Goal: Information Seeking & Learning: Learn about a topic

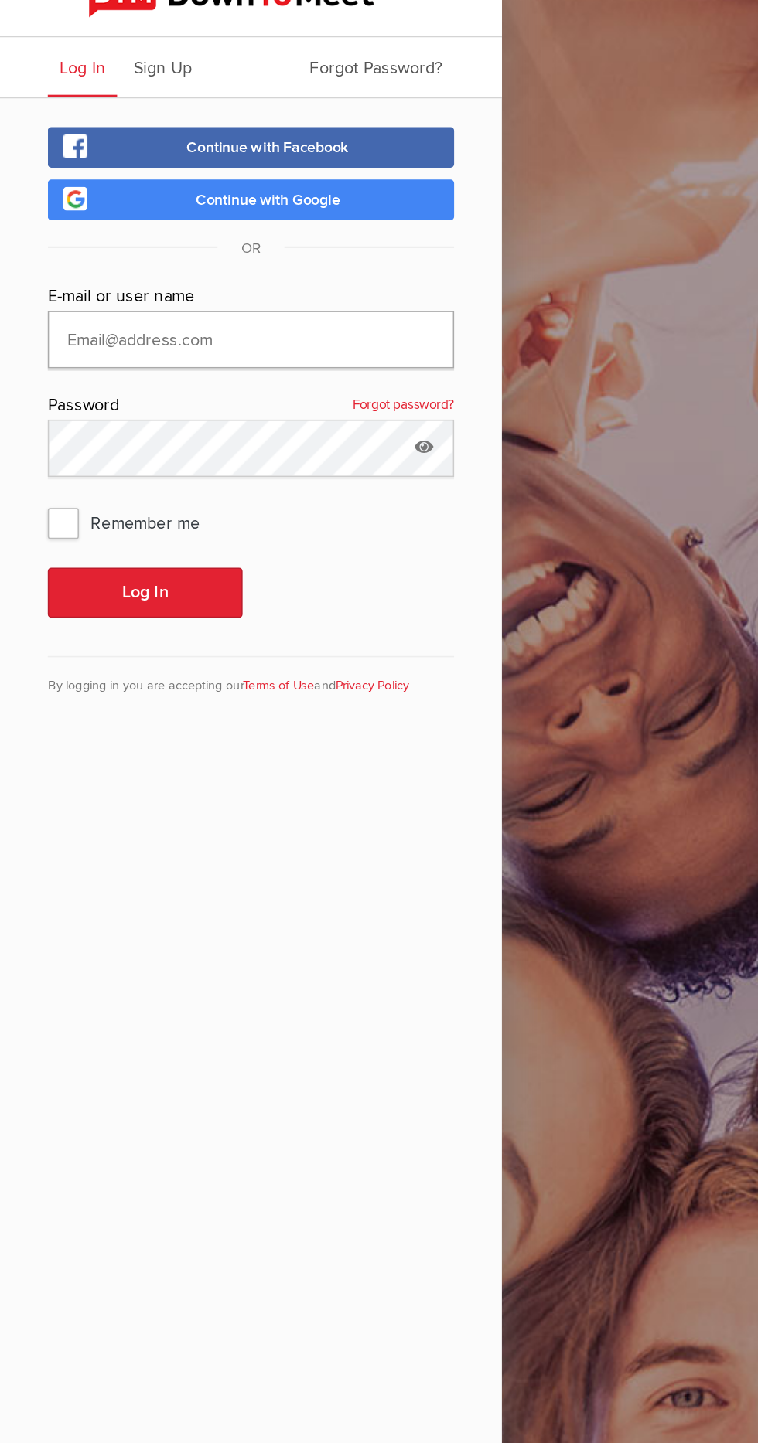
click at [97, 240] on input "text" at bounding box center [162, 242] width 263 height 37
type input "[EMAIL_ADDRESS][DOMAIN_NAME]"
click at [31, 390] on button "Log In" at bounding box center [94, 406] width 126 height 32
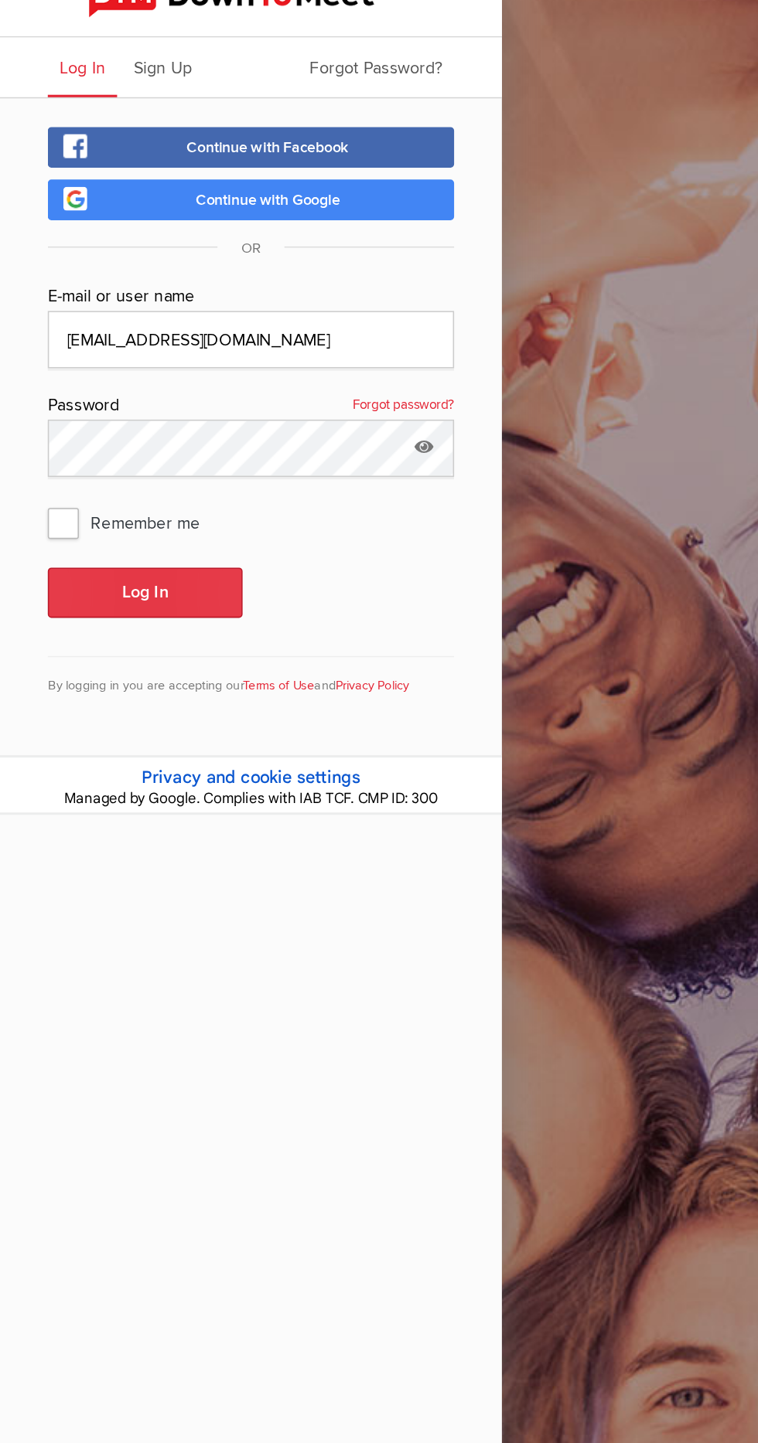
click at [130, 410] on button "Log In" at bounding box center [94, 406] width 126 height 32
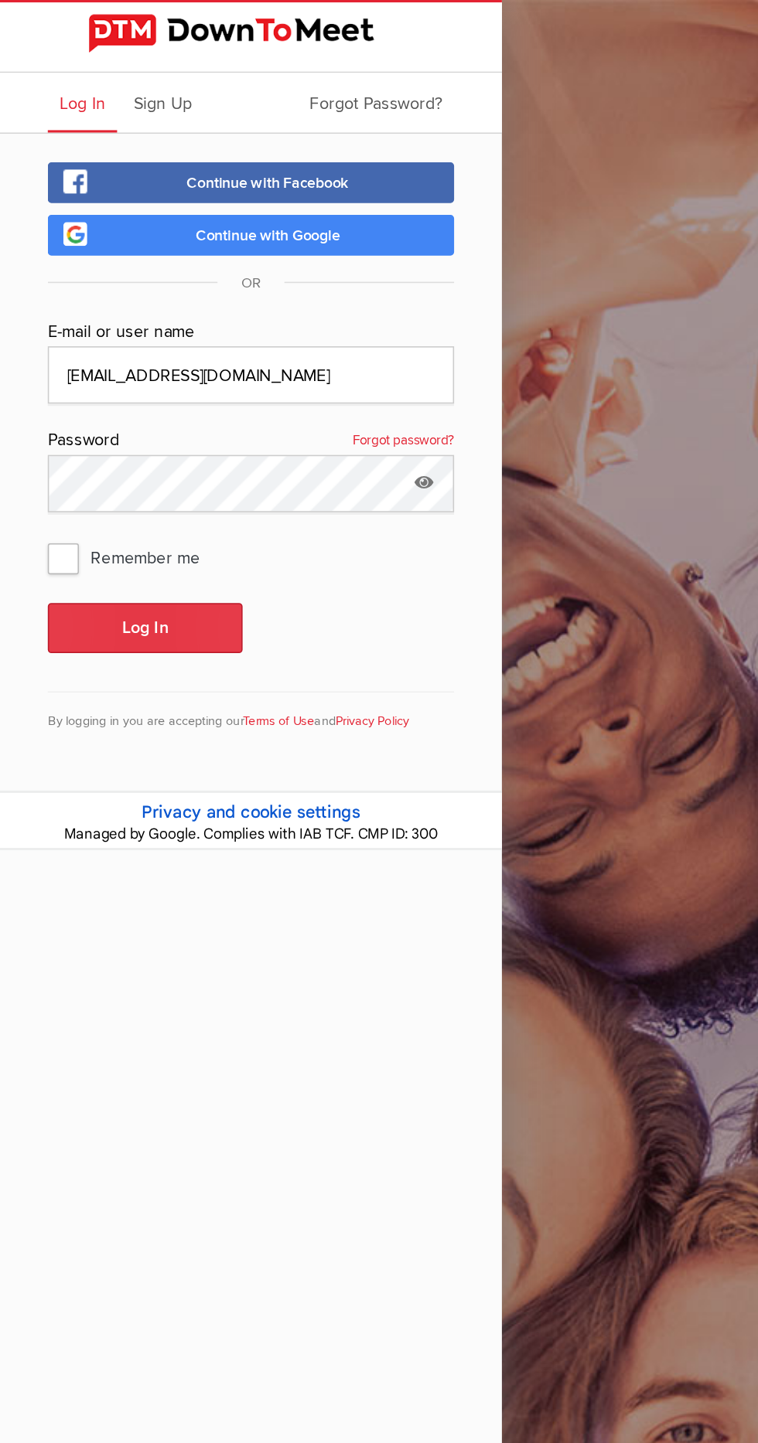
click at [86, 403] on button "Log In" at bounding box center [94, 406] width 126 height 32
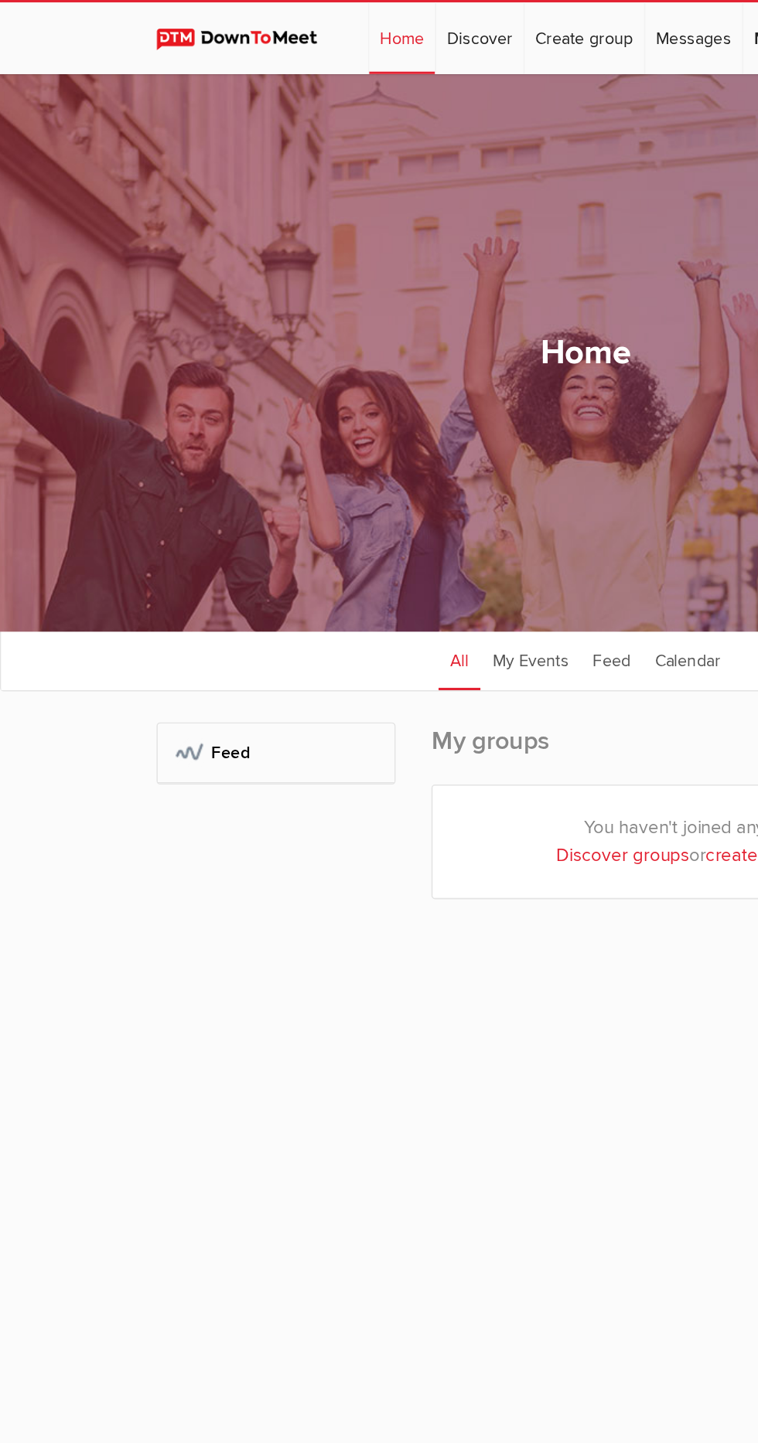
click at [442, 439] on link "Calendar" at bounding box center [445, 427] width 58 height 39
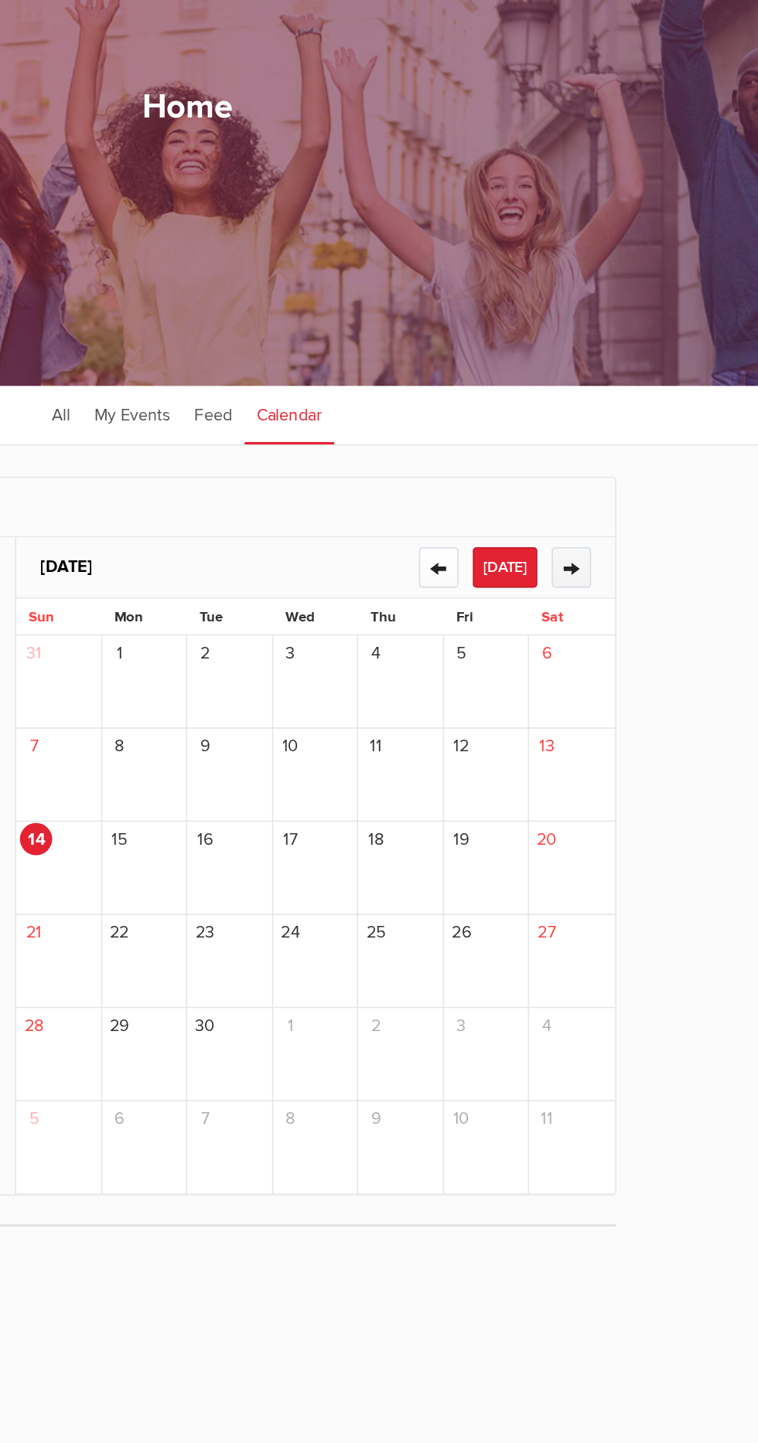
click at [630, 534] on button "→" at bounding box center [628, 526] width 26 height 26
click at [628, 540] on button "→" at bounding box center [628, 526] width 26 height 26
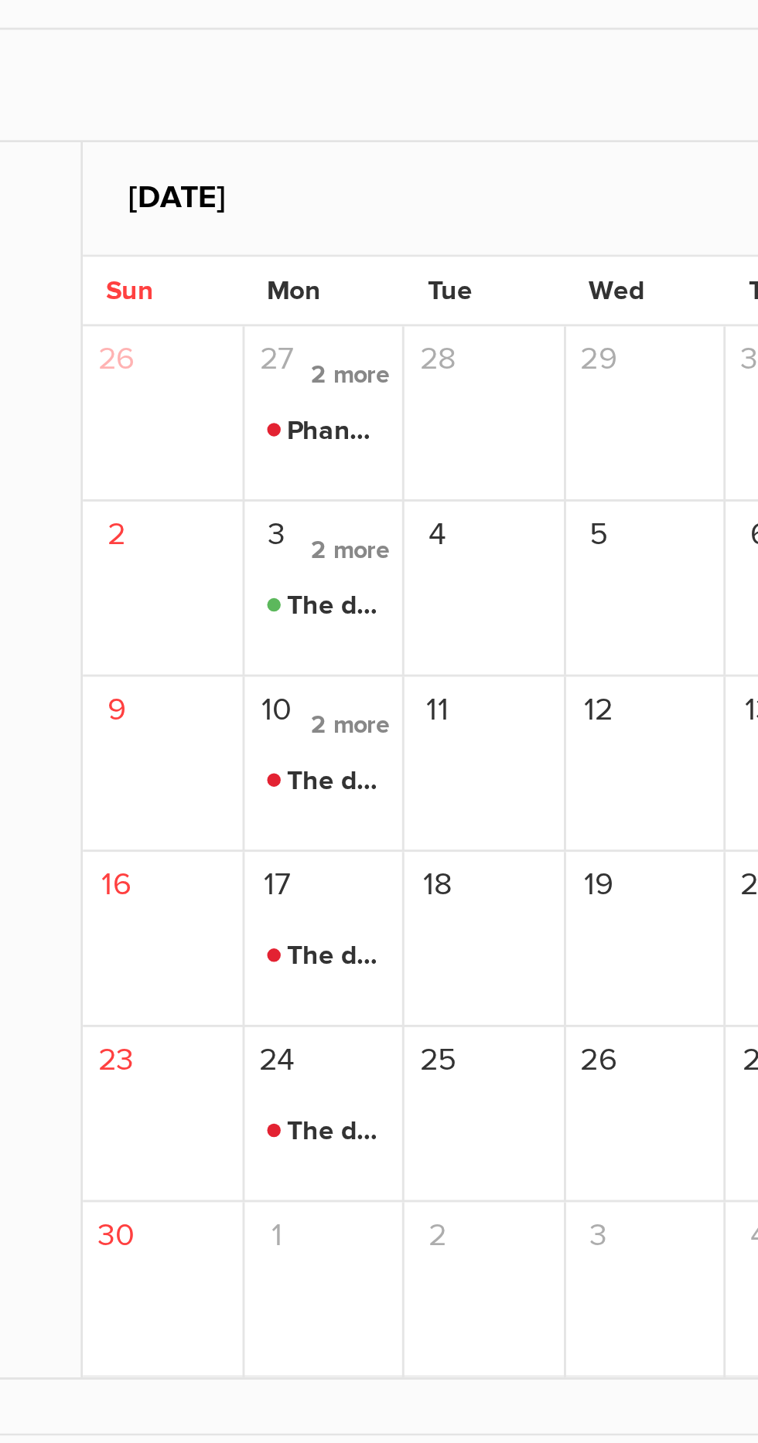
click at [360, 667] on span "The docks of Spadoria" at bounding box center [352, 667] width 40 height 19
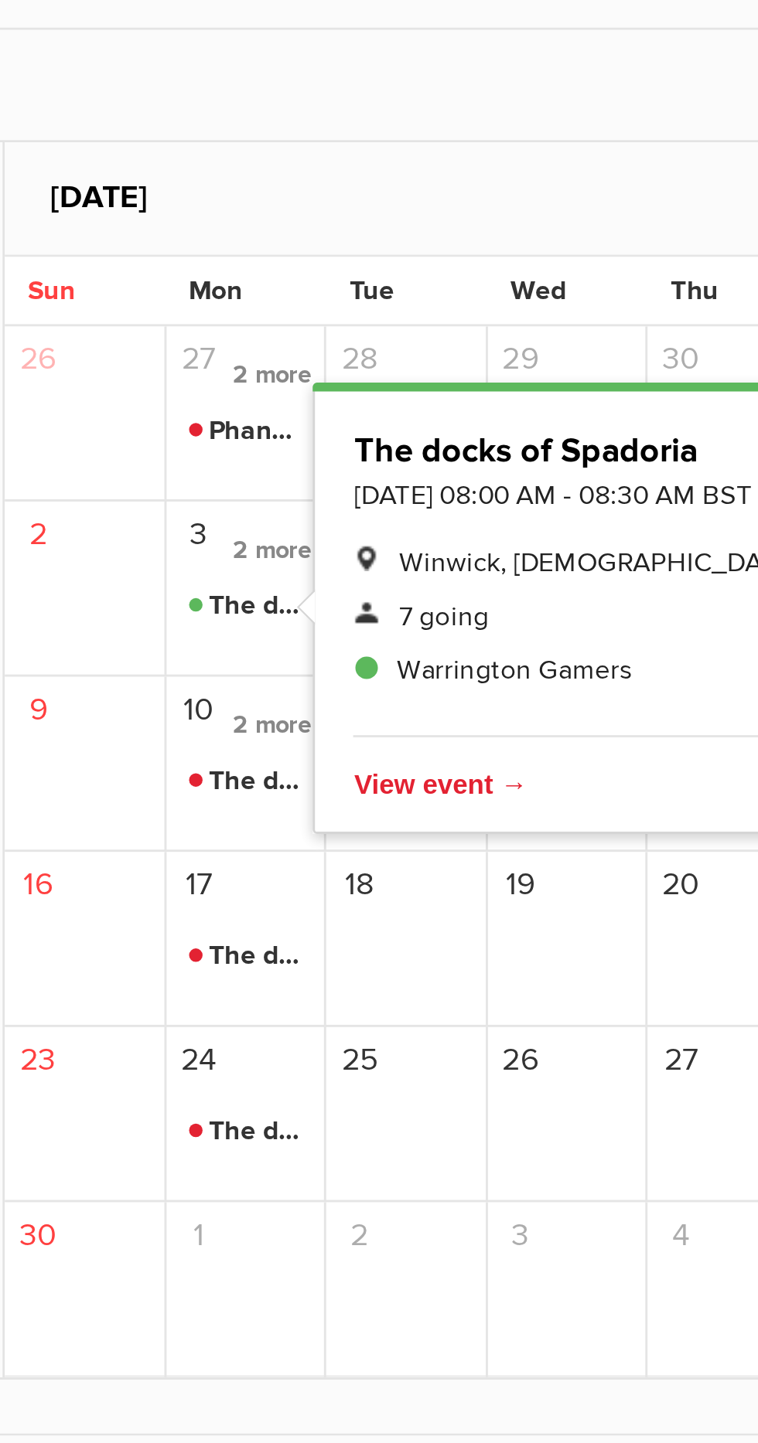
click at [354, 656] on span "2 more" at bounding box center [359, 647] width 35 height 21
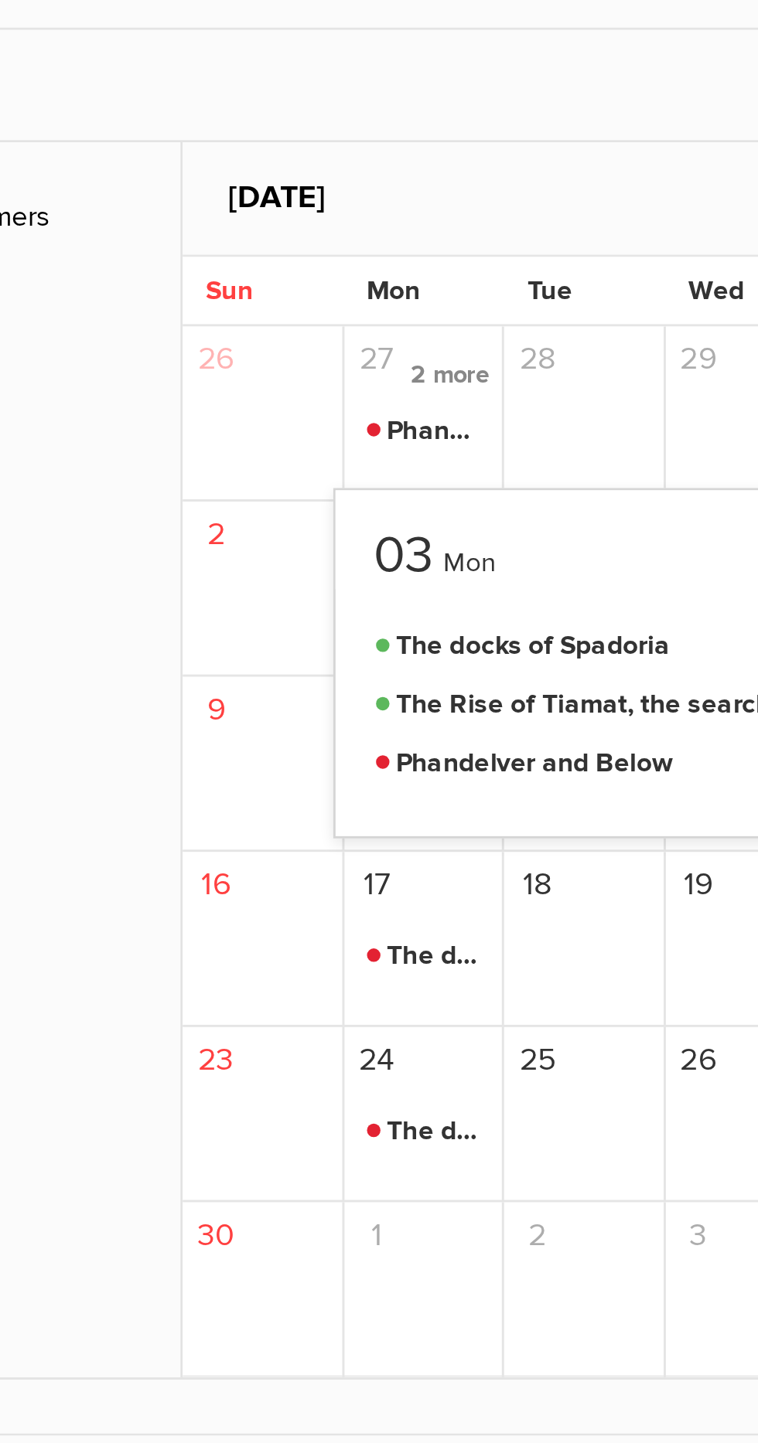
click at [269, 792] on div "16" at bounding box center [296, 781] width 56 height 60
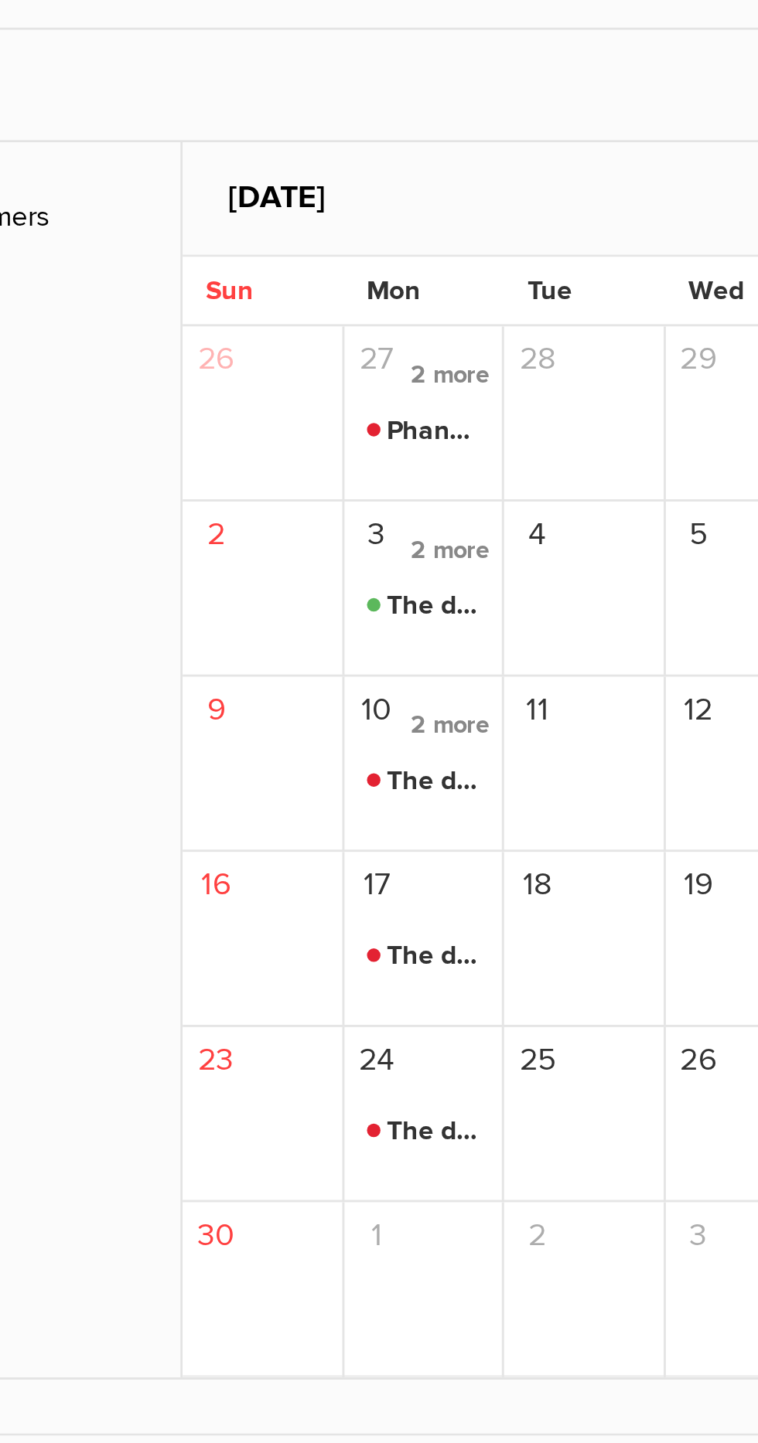
click at [362, 716] on span "2 more" at bounding box center [359, 707] width 35 height 21
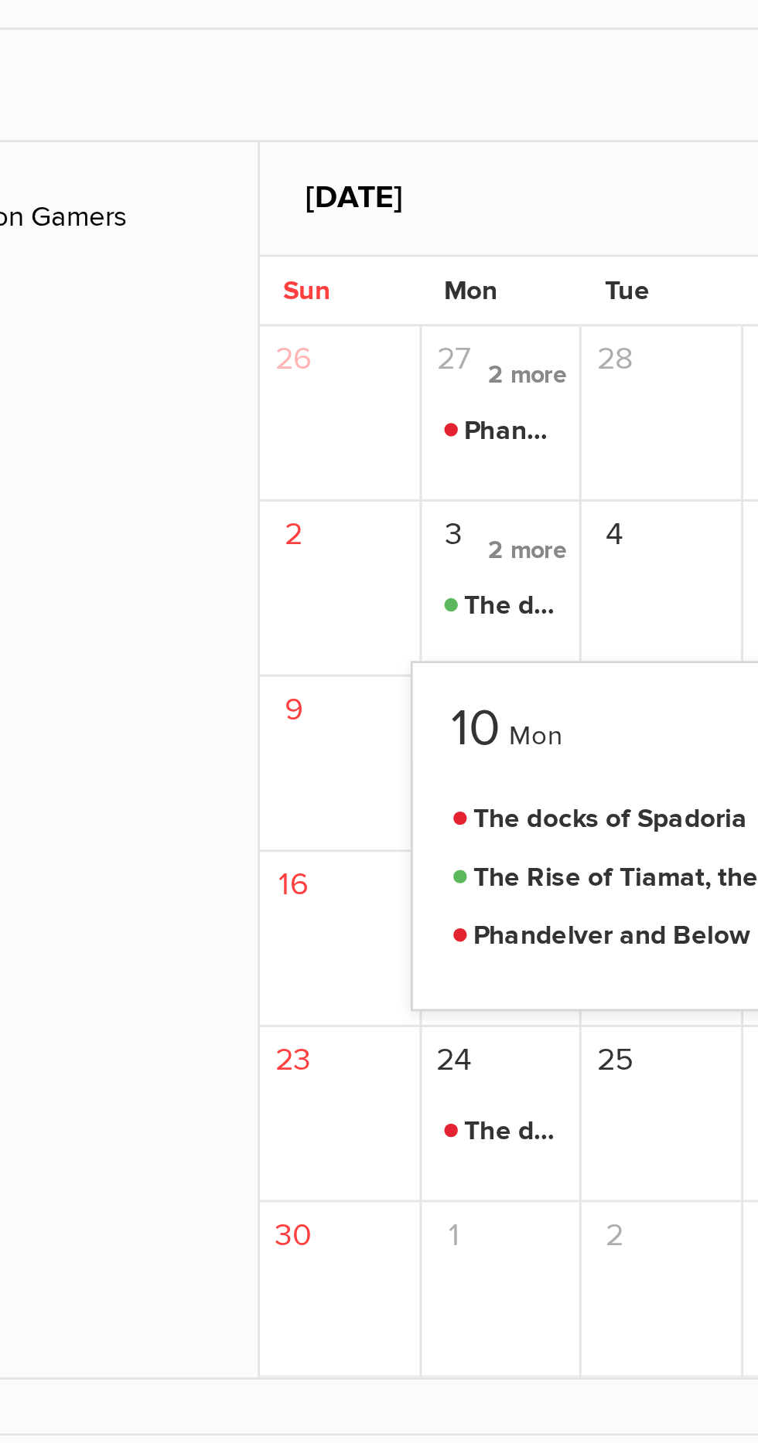
click at [262, 758] on div "Warrington Gamers" at bounding box center [185, 719] width 166 height 425
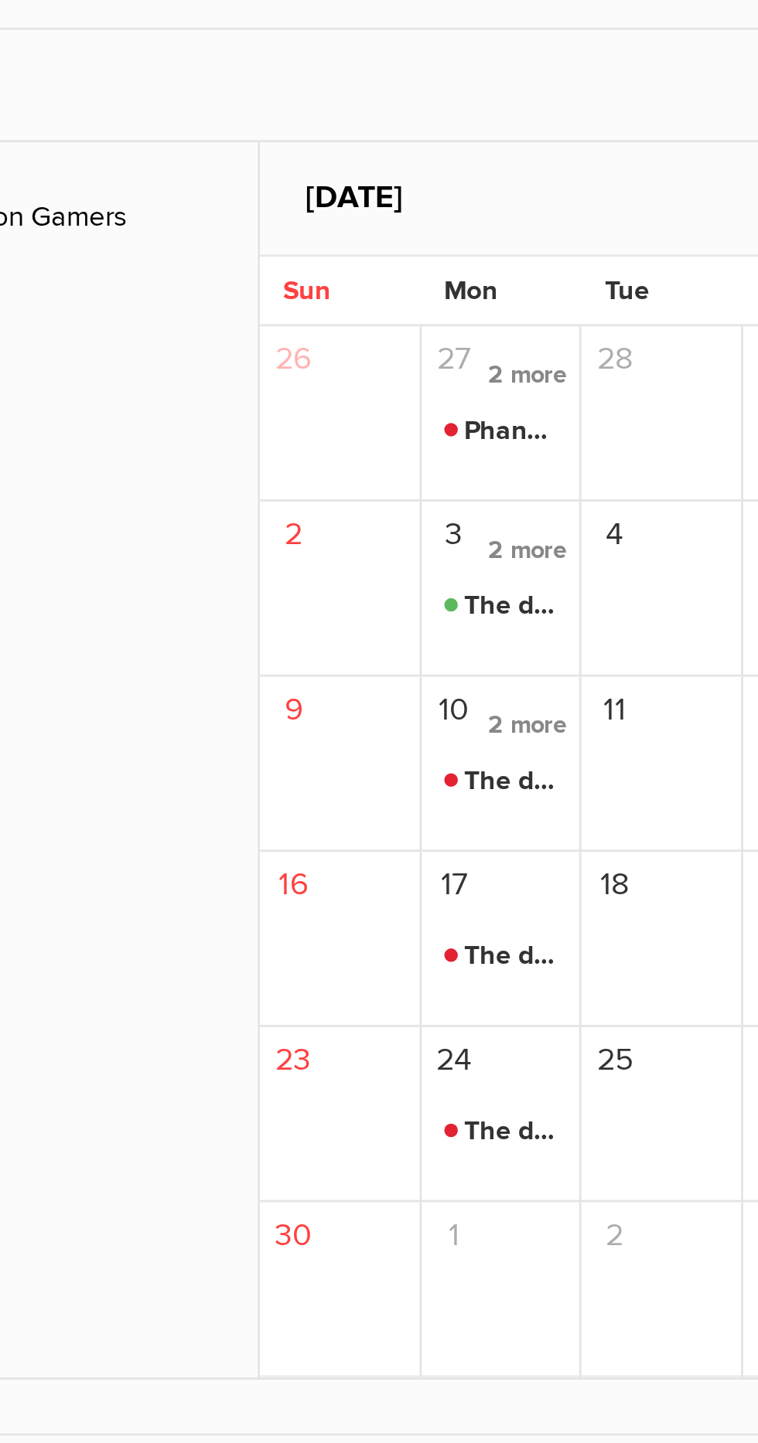
click at [360, 592] on span "2 more" at bounding box center [359, 587] width 35 height 21
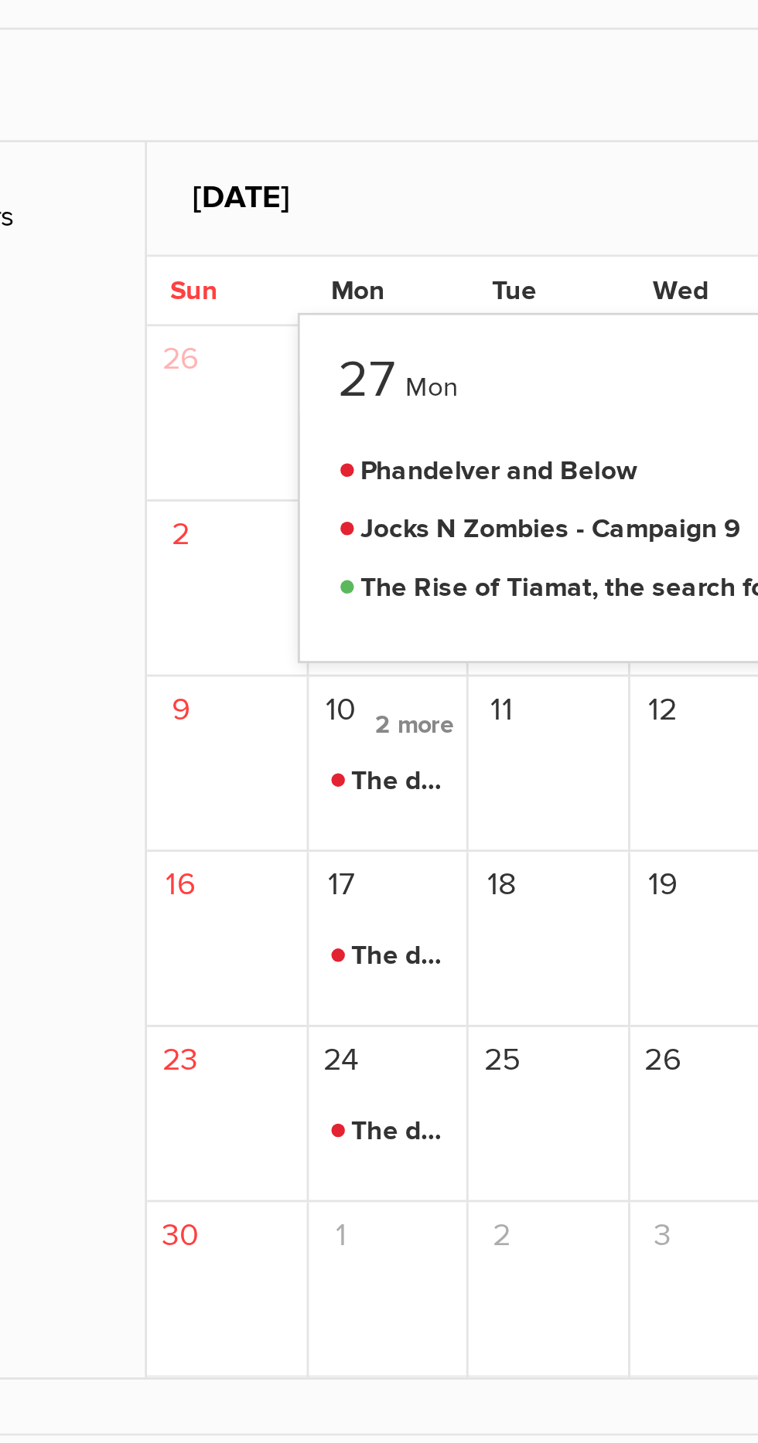
click at [257, 760] on div "Warrington Gamers" at bounding box center [185, 719] width 166 height 425
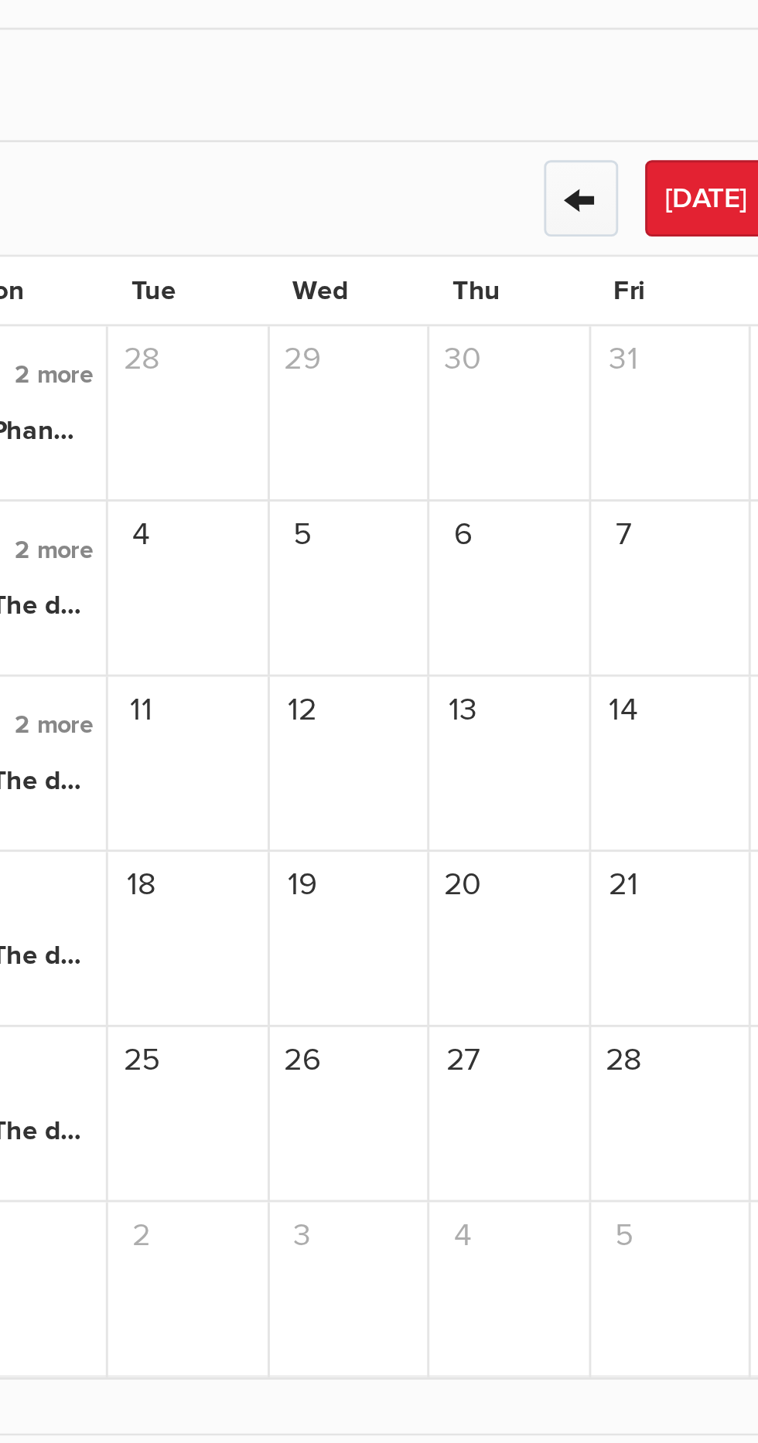
click at [545, 535] on button "←" at bounding box center [542, 526] width 26 height 26
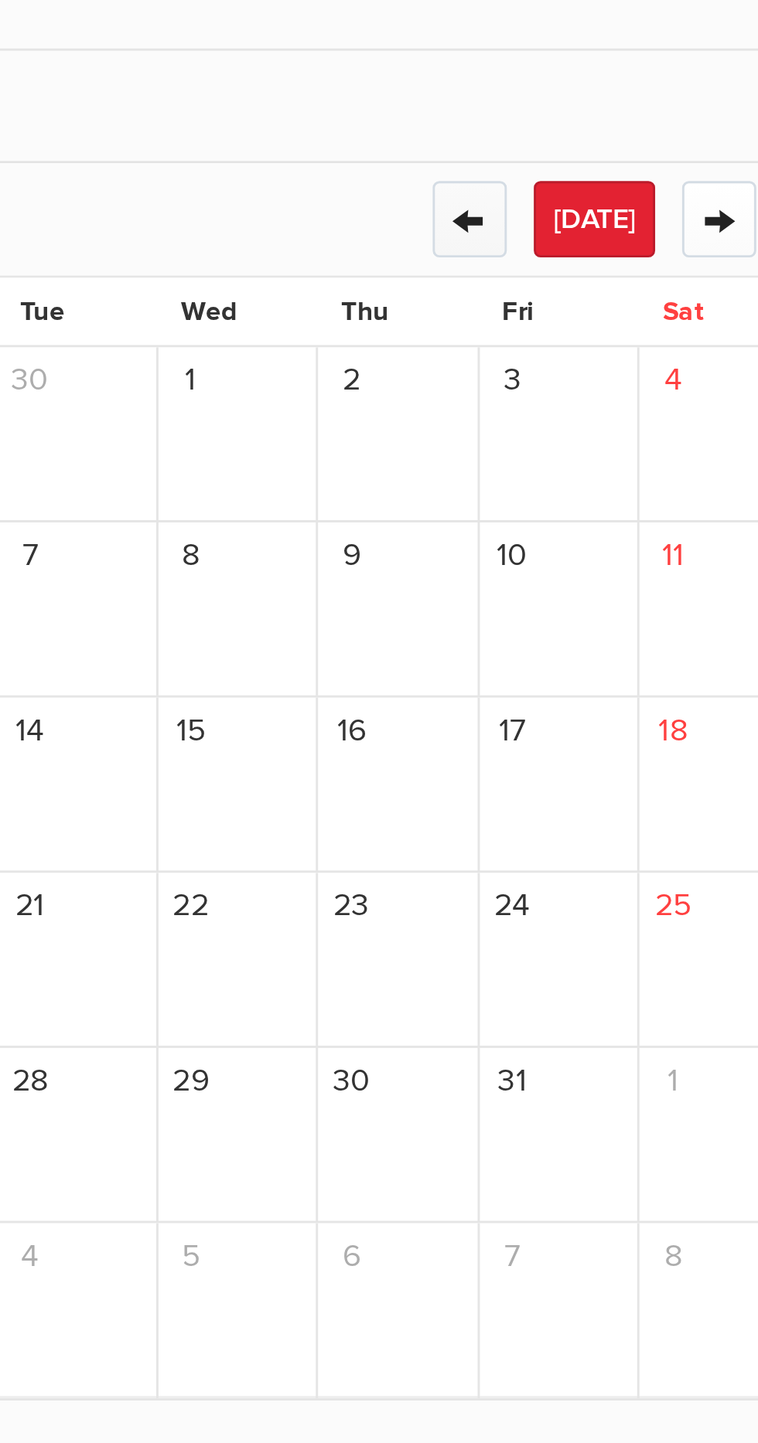
click at [547, 531] on button "←" at bounding box center [542, 526] width 26 height 26
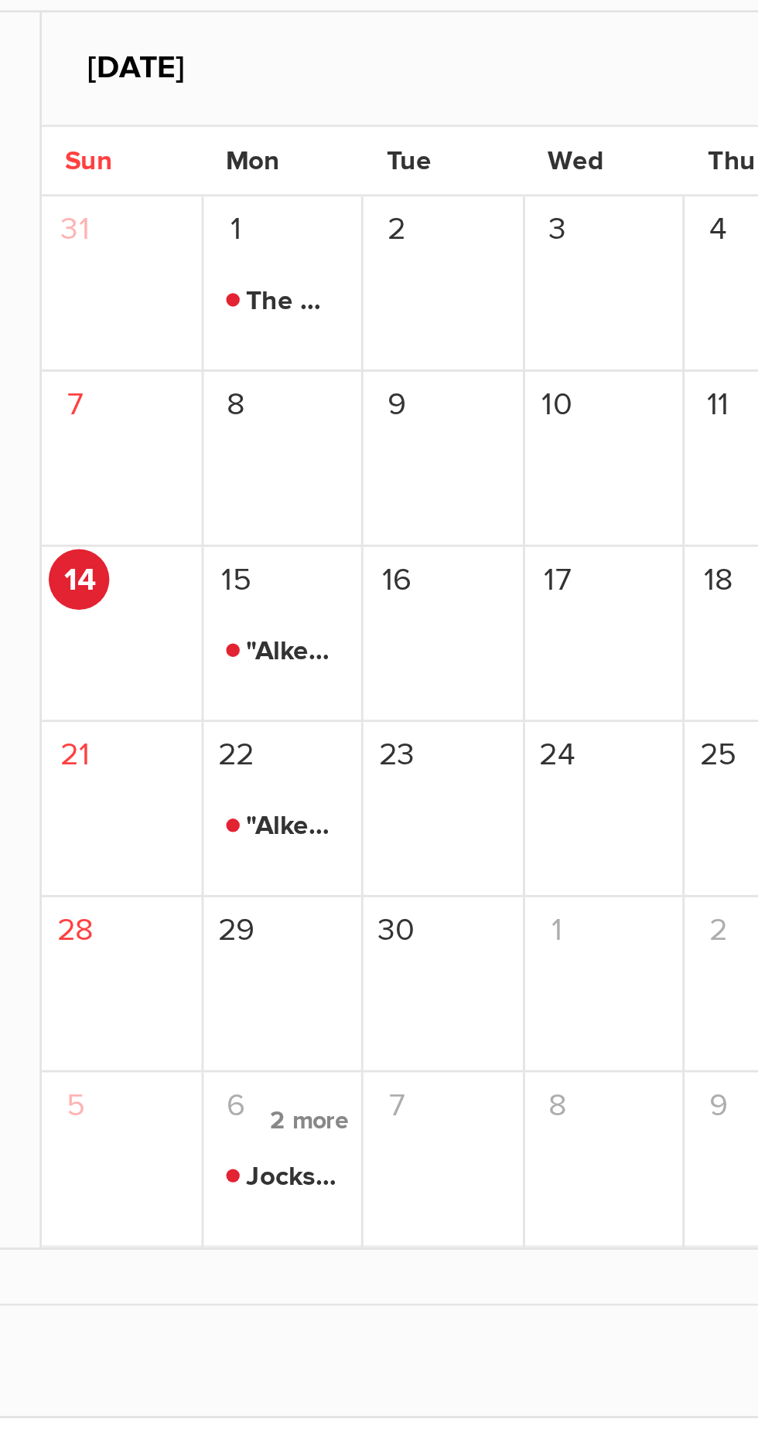
click at [365, 896] on span "2 more" at bounding box center [359, 888] width 35 height 21
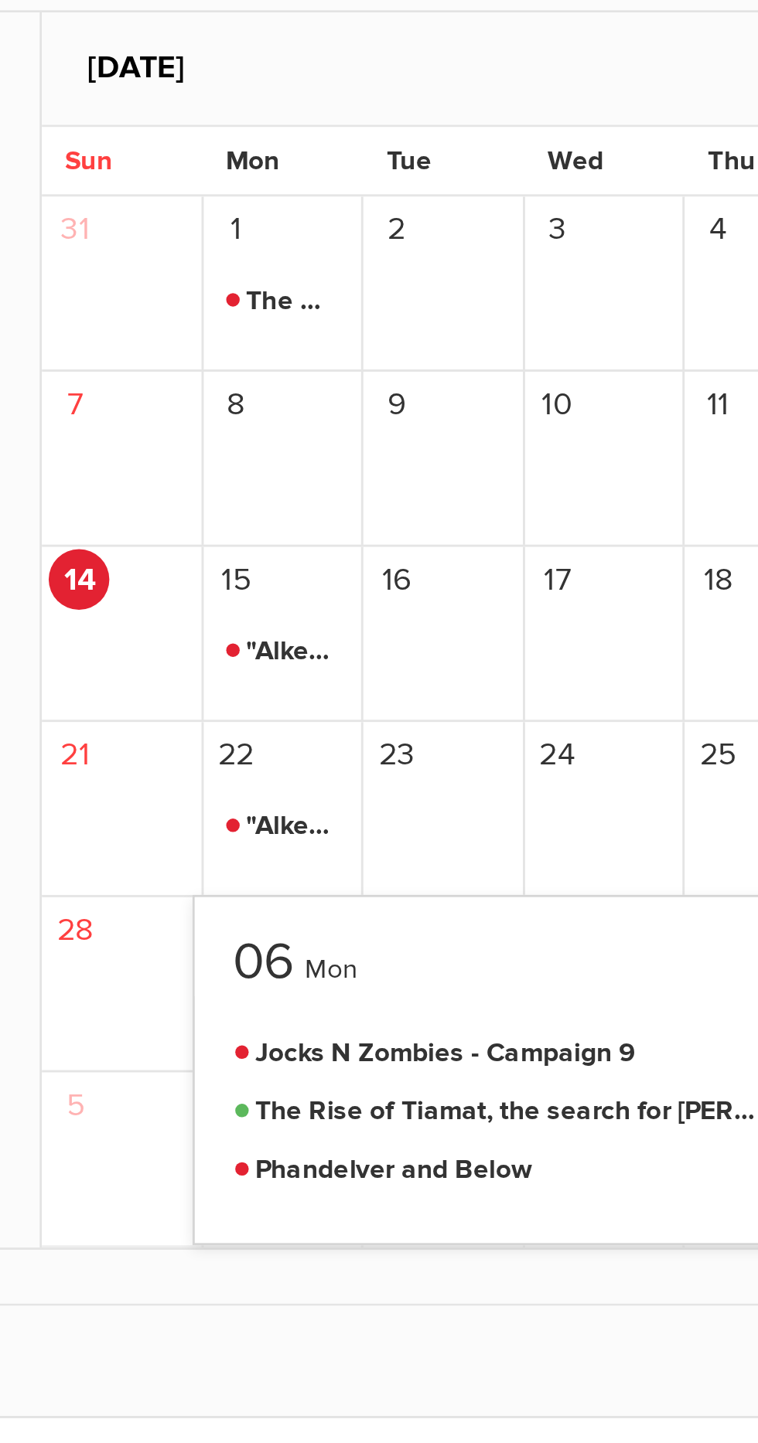
click at [452, 786] on div "24" at bounding box center [462, 781] width 56 height 60
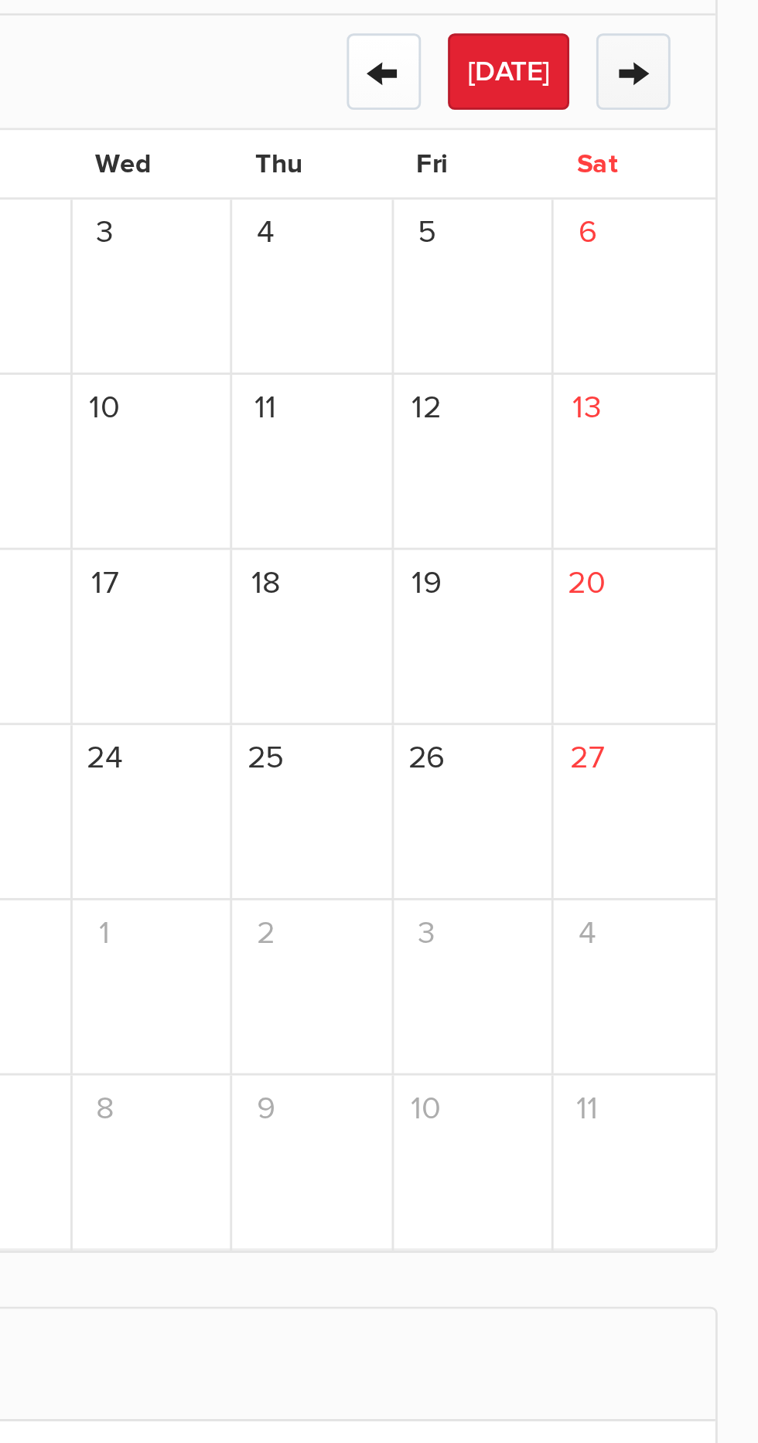
click at [629, 535] on button "→" at bounding box center [628, 526] width 26 height 26
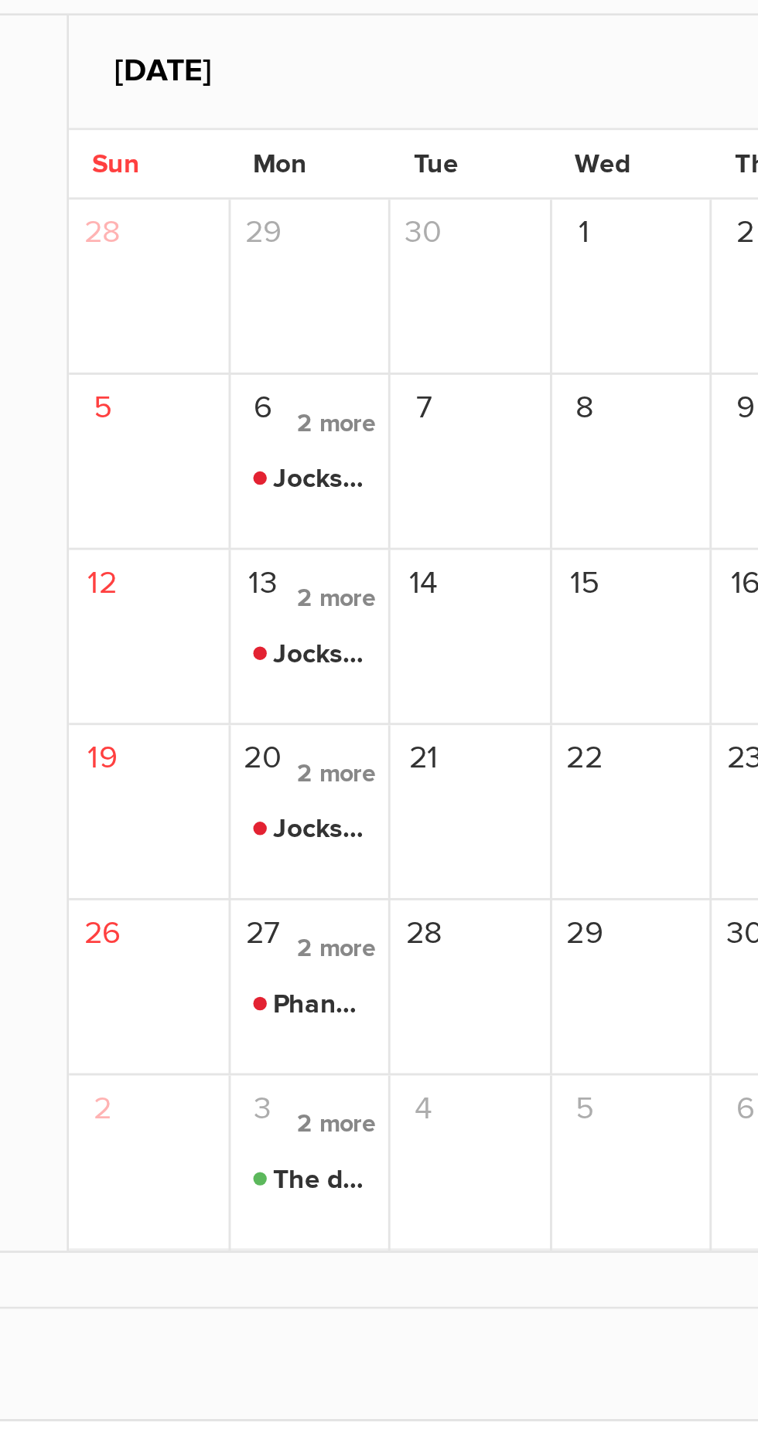
click at [365, 833] on span "2 more" at bounding box center [359, 828] width 35 height 21
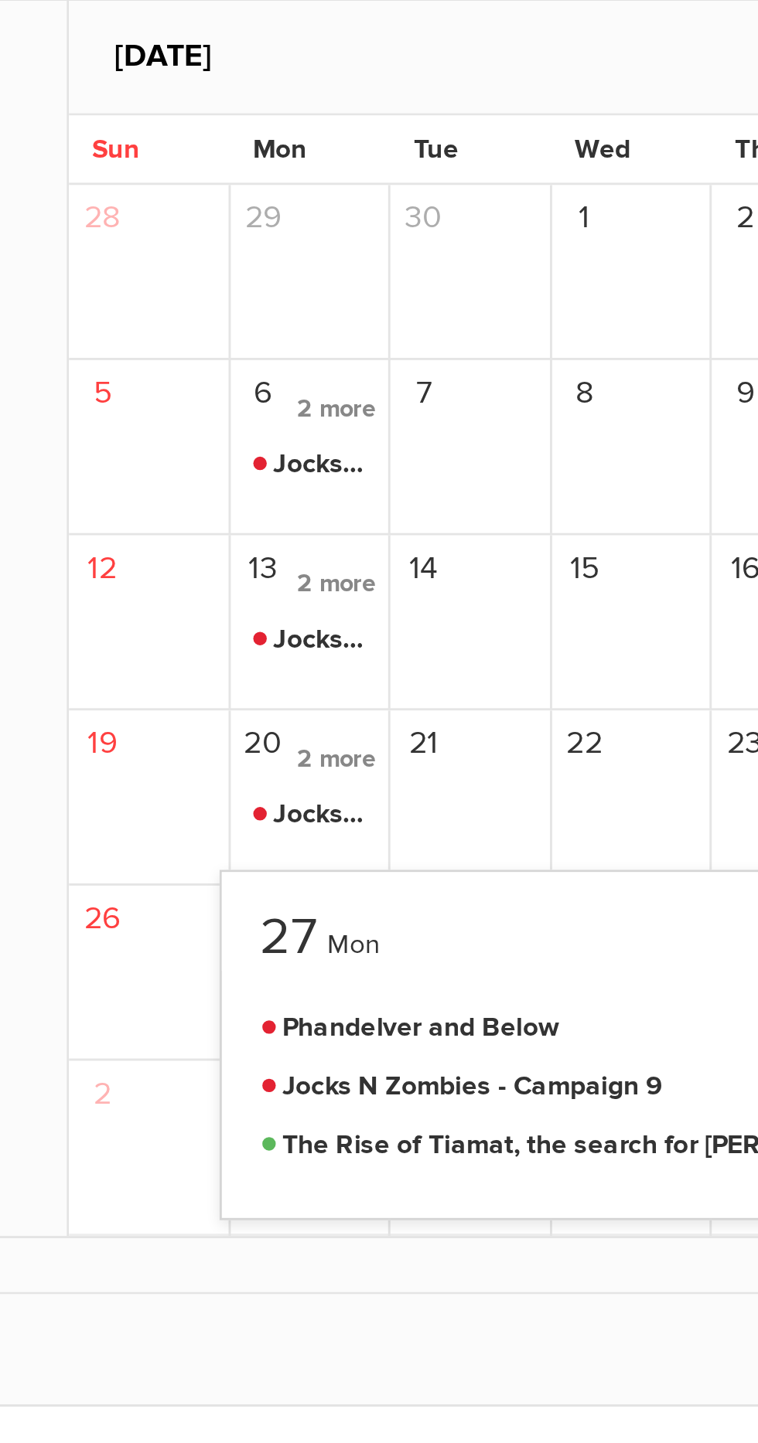
click at [435, 751] on div at bounding box center [461, 751] width 387 height 1
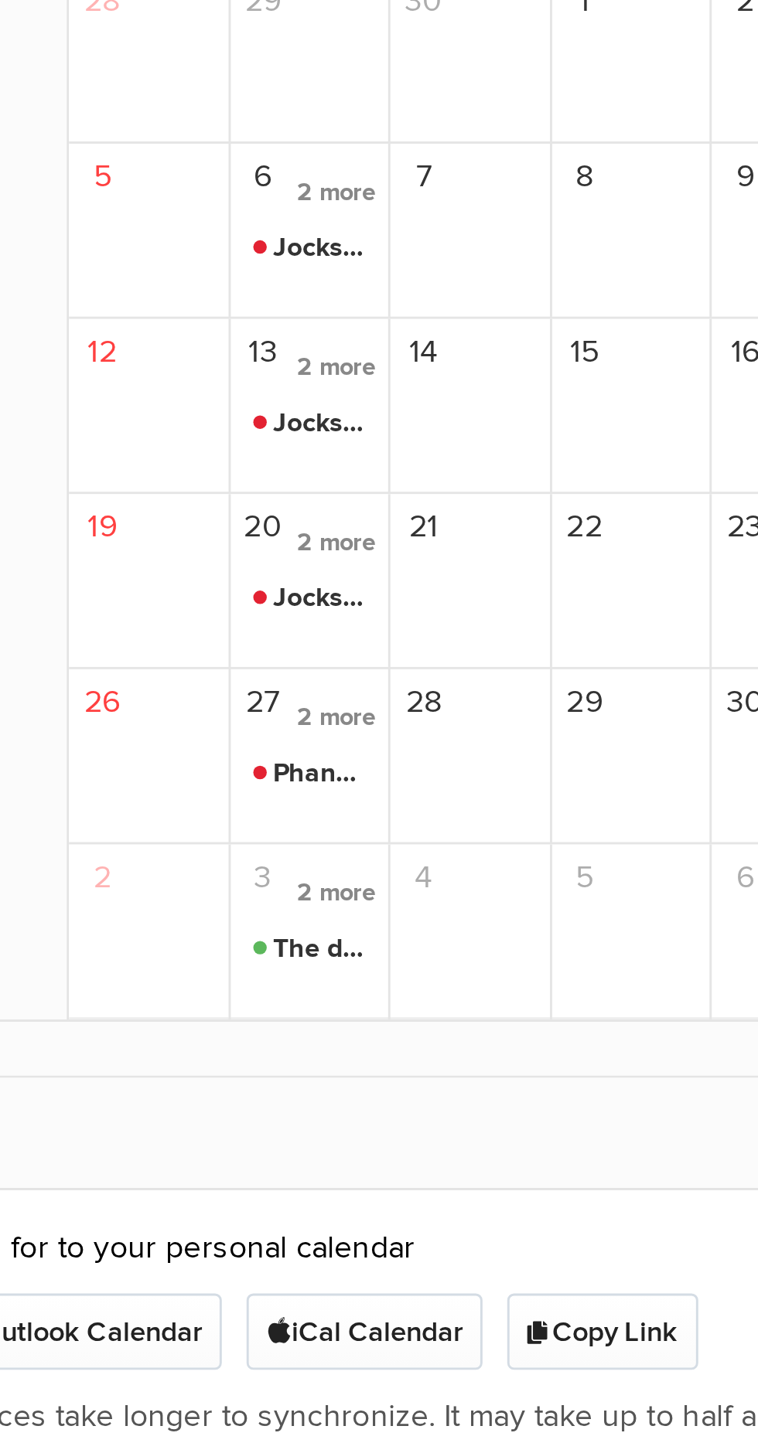
click at [359, 897] on span "2 more" at bounding box center [359, 888] width 35 height 21
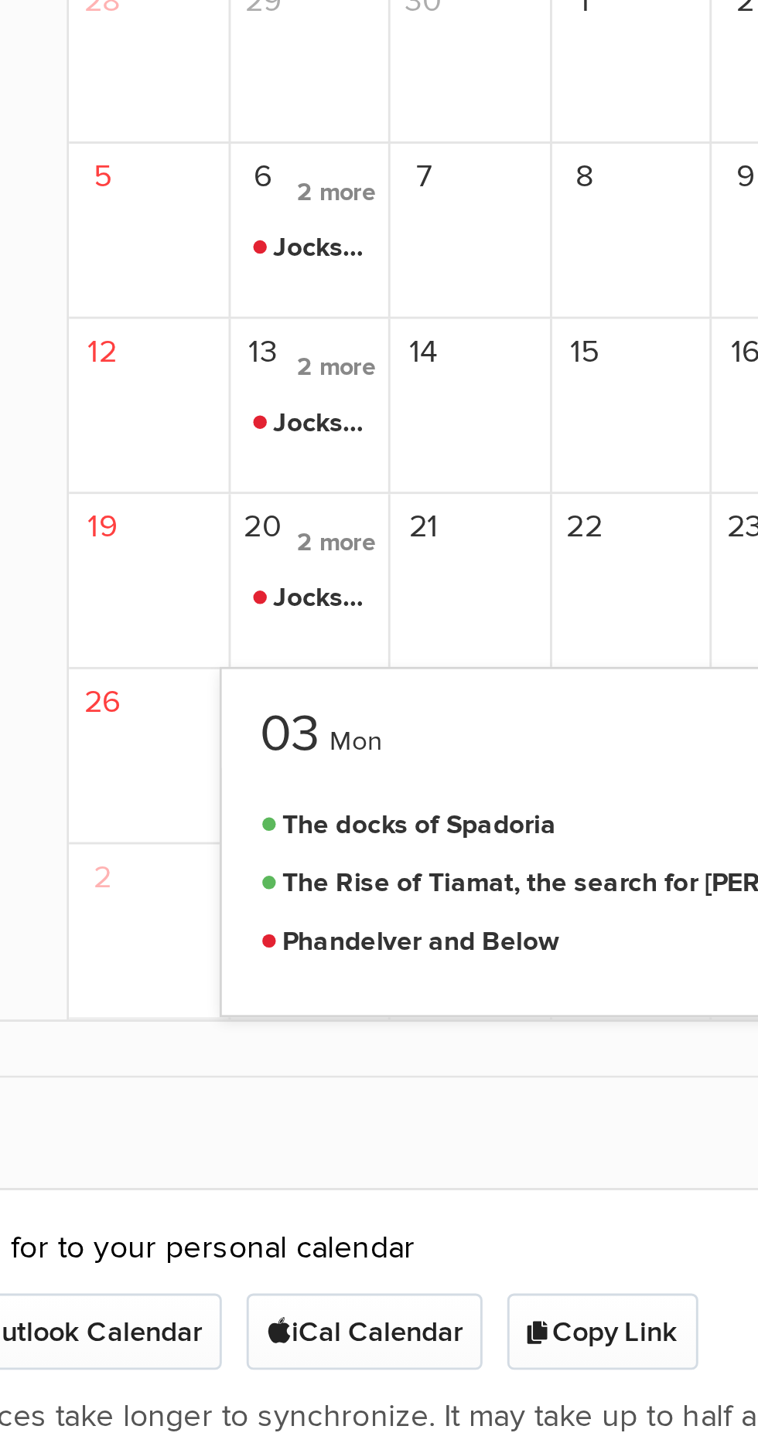
click at [462, 790] on div "22" at bounding box center [462, 781] width 56 height 60
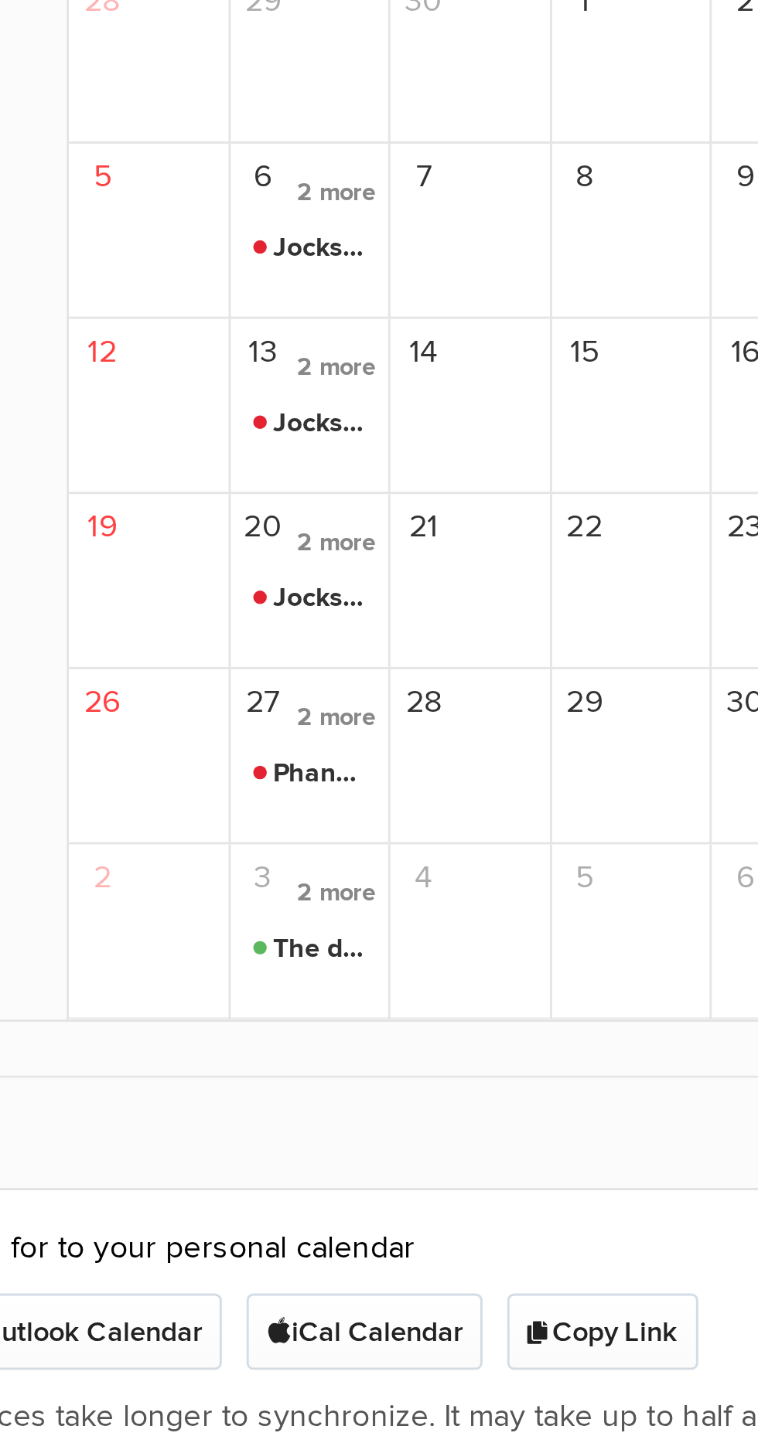
click at [361, 896] on span "2 more" at bounding box center [359, 888] width 35 height 21
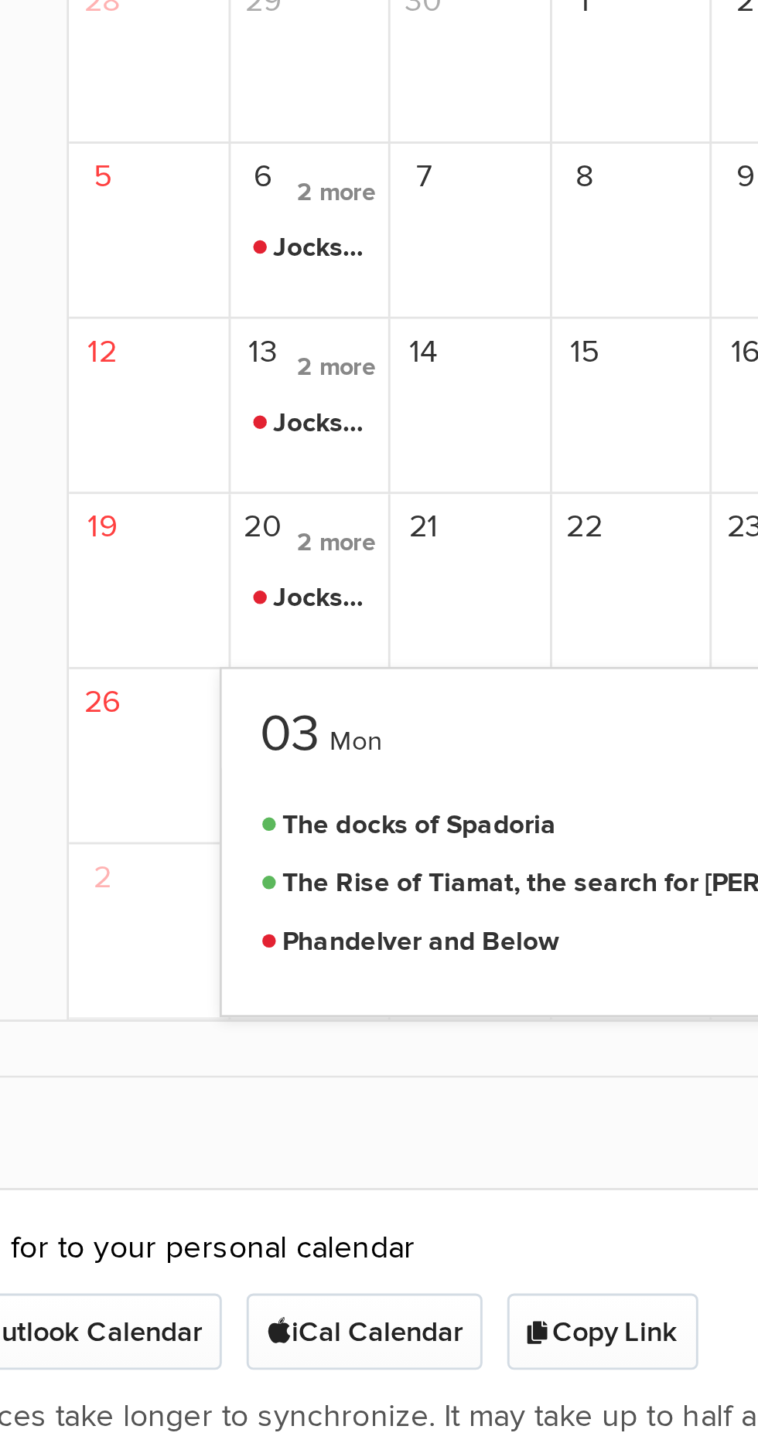
click at [449, 798] on div "22" at bounding box center [462, 781] width 56 height 60
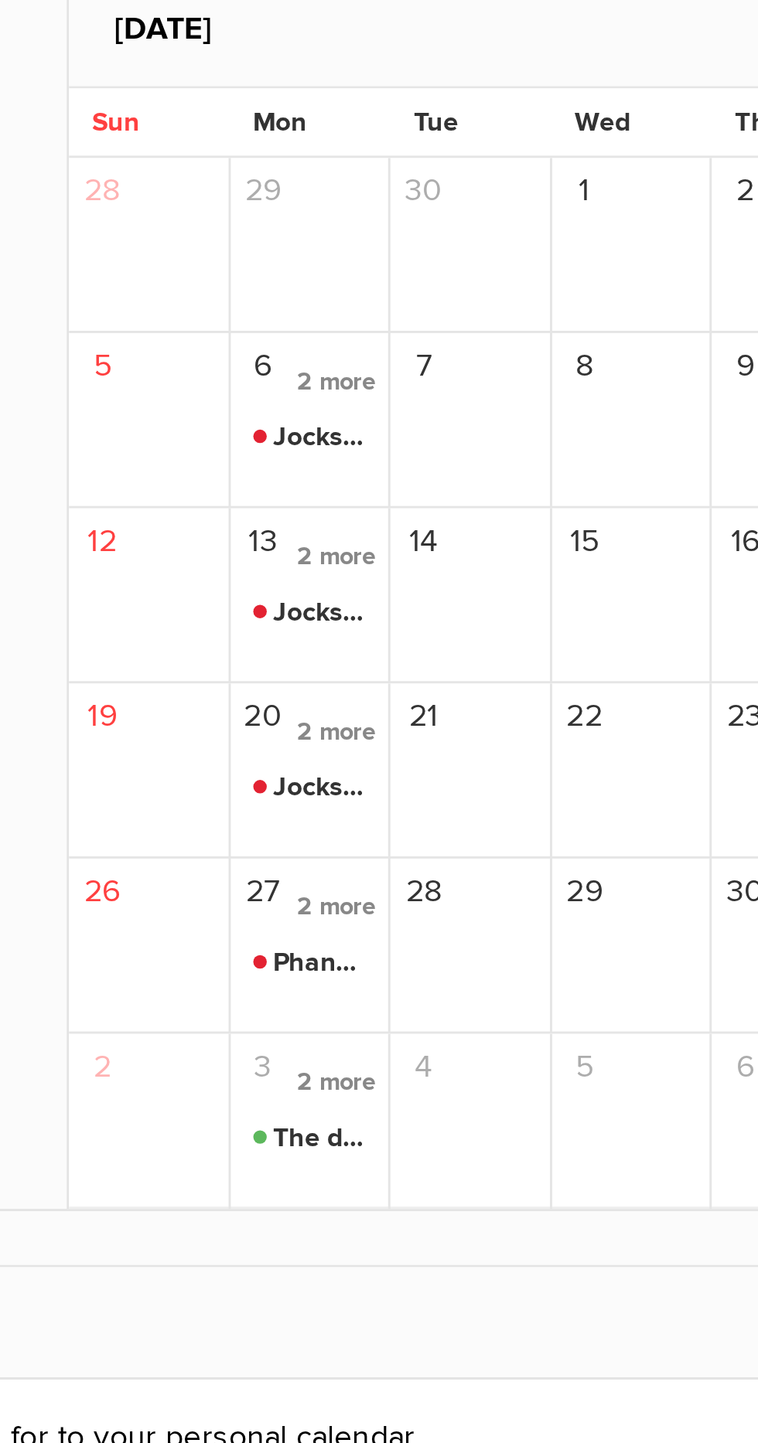
click at [359, 835] on span "2 more" at bounding box center [359, 828] width 35 height 21
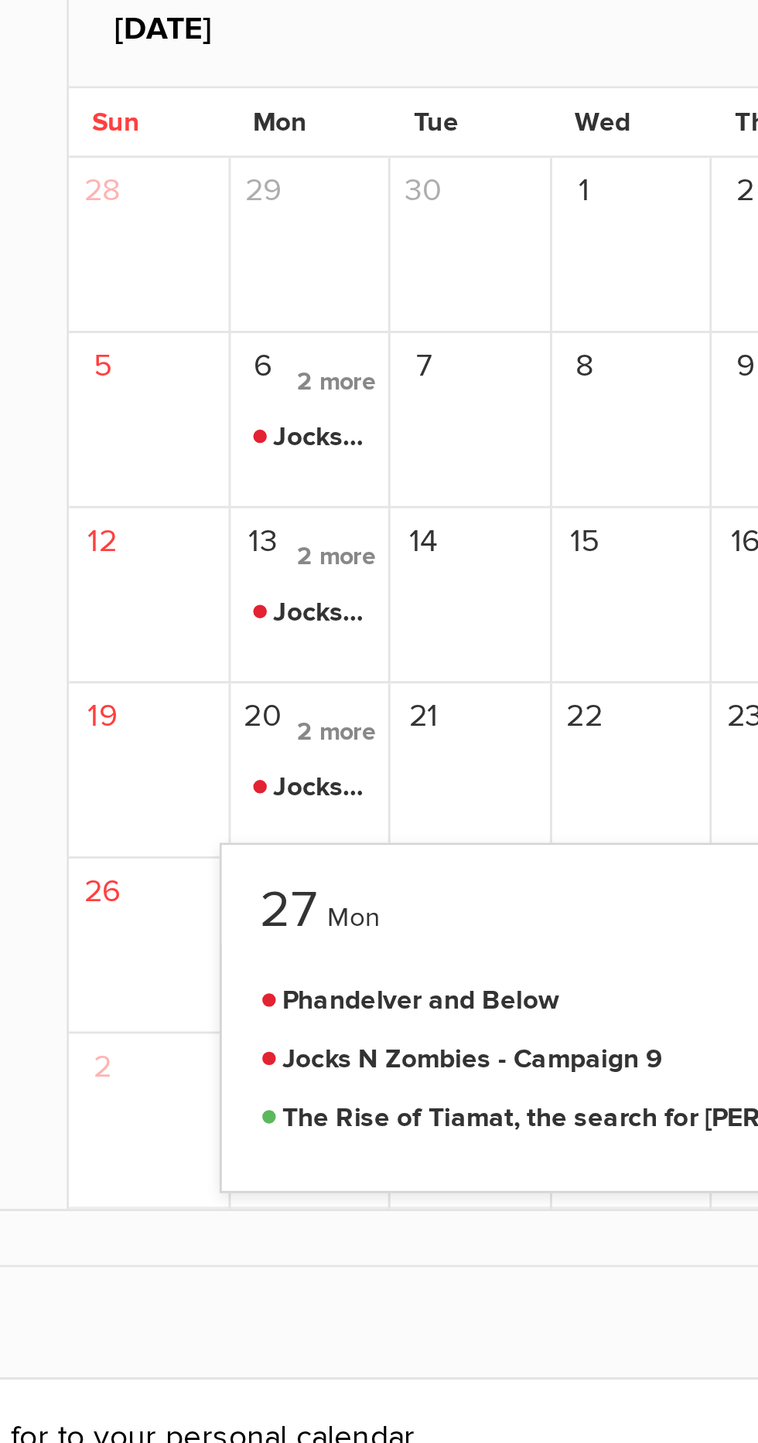
click at [458, 748] on div "15" at bounding box center [462, 721] width 56 height 60
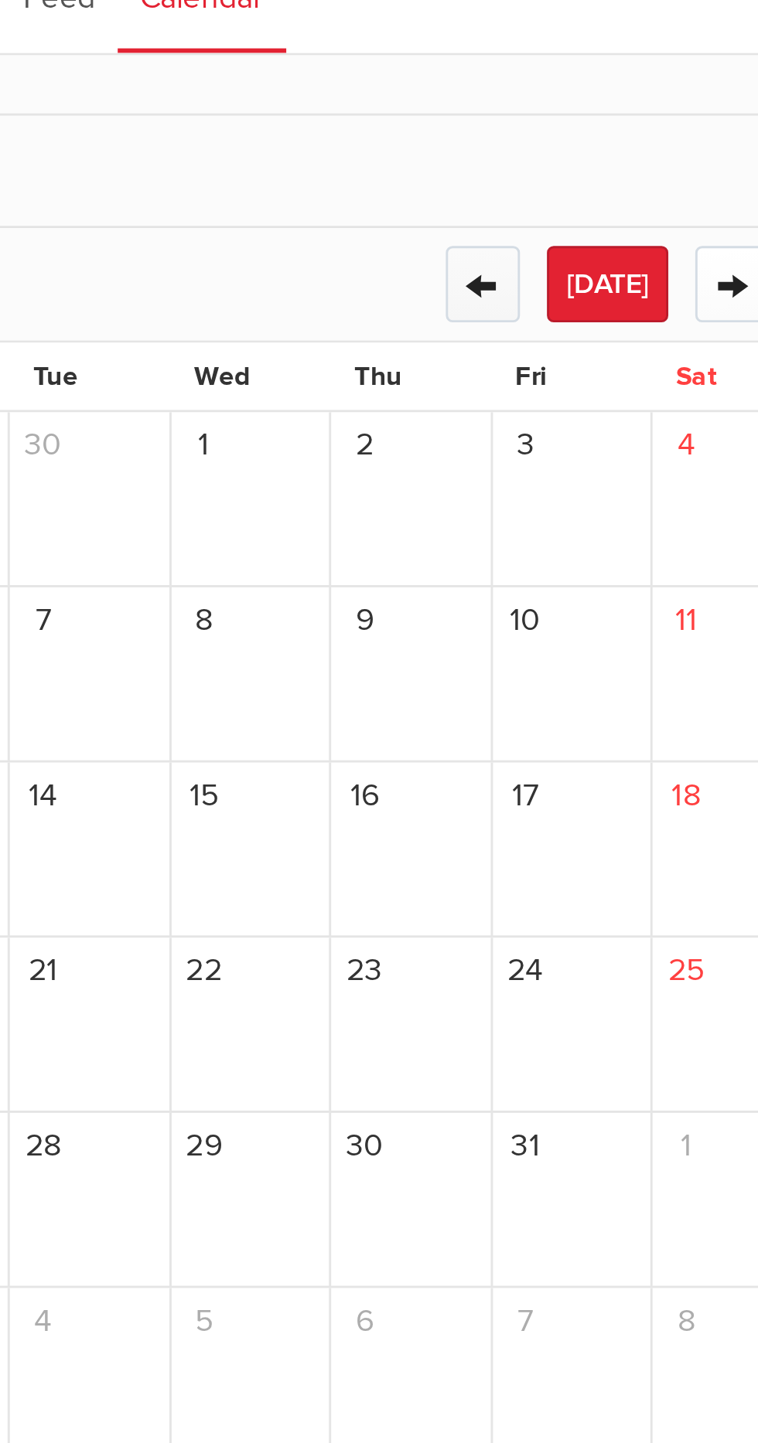
click at [543, 535] on button "←" at bounding box center [542, 526] width 26 height 26
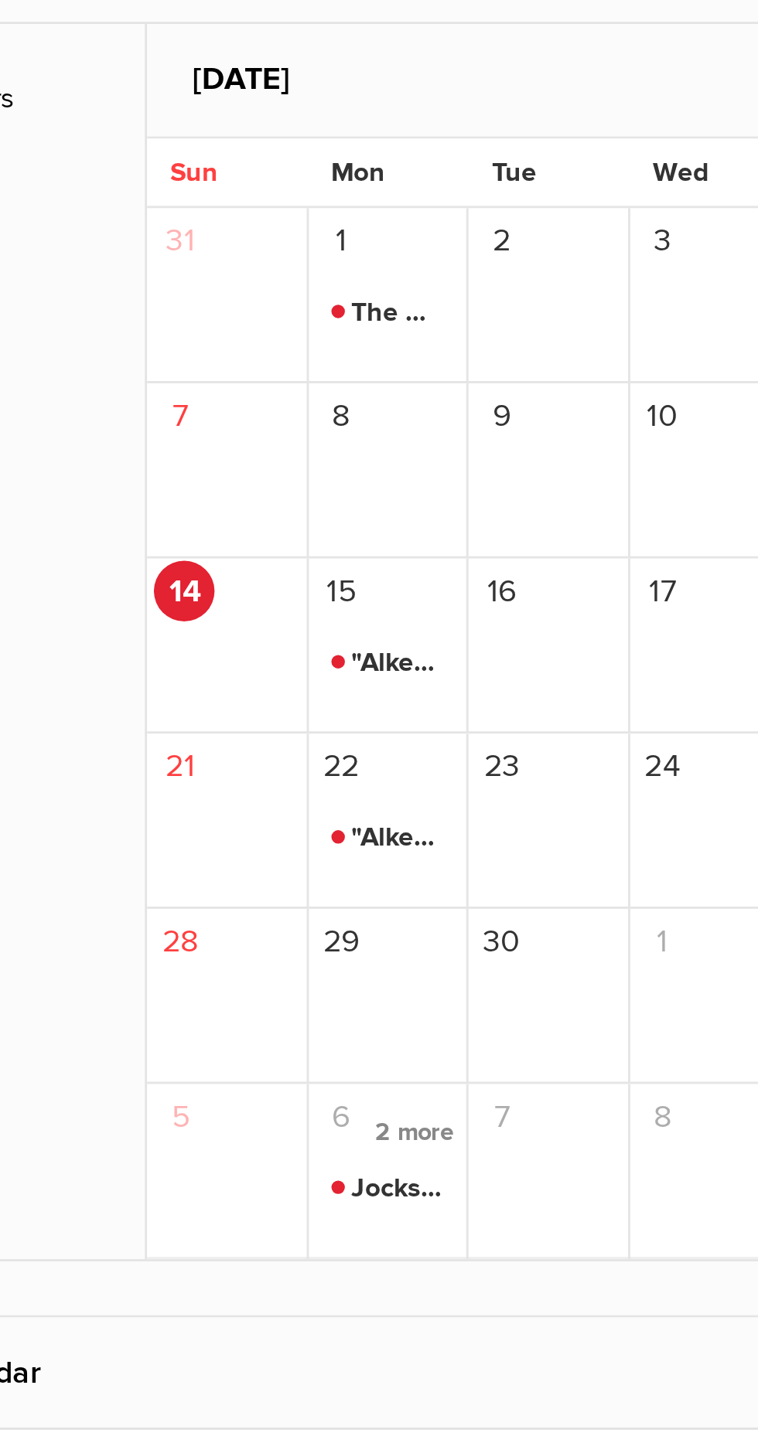
click at [351, 852] on div "29" at bounding box center [352, 842] width 56 height 60
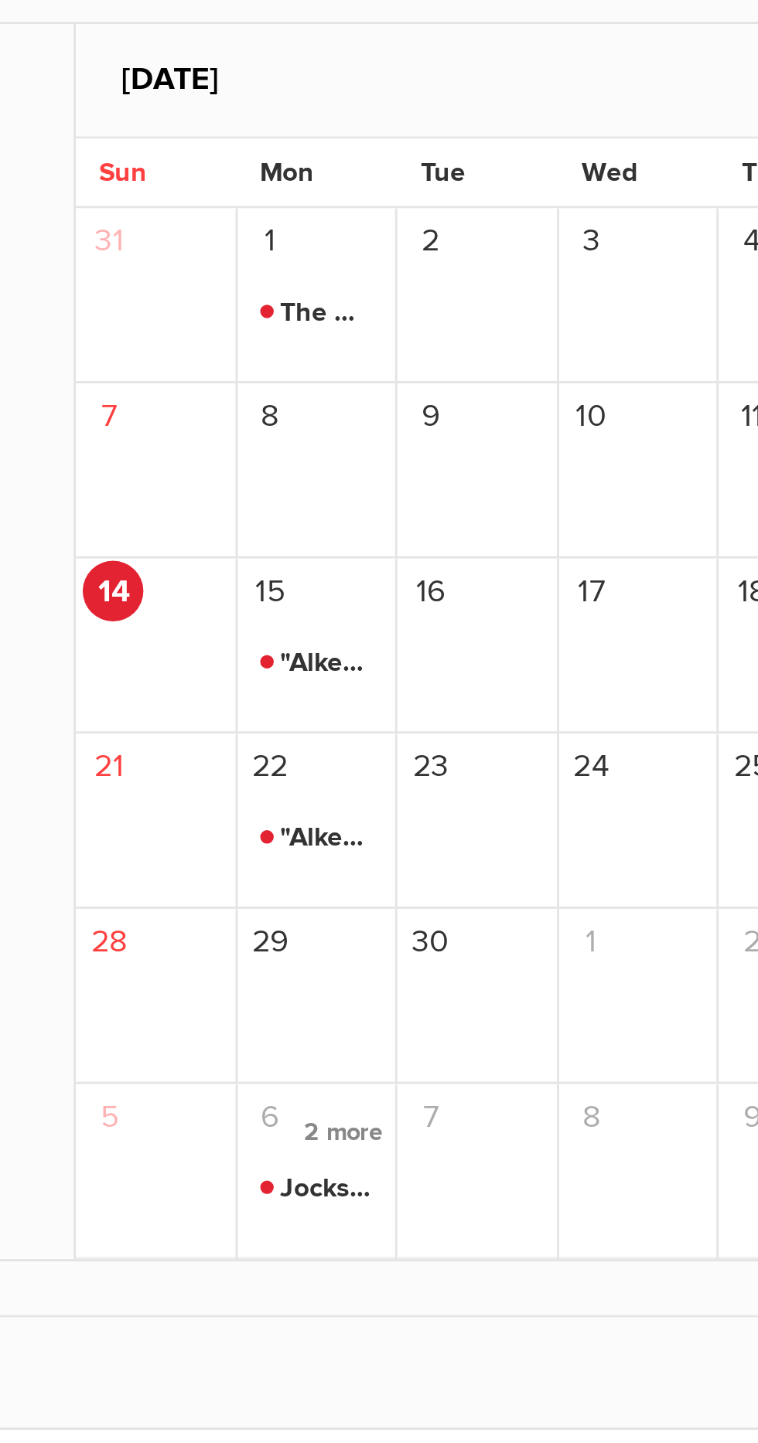
click at [351, 612] on span "The Museum Heist - DND 5e One Shot (one possibly two sessions)" at bounding box center [352, 607] width 40 height 19
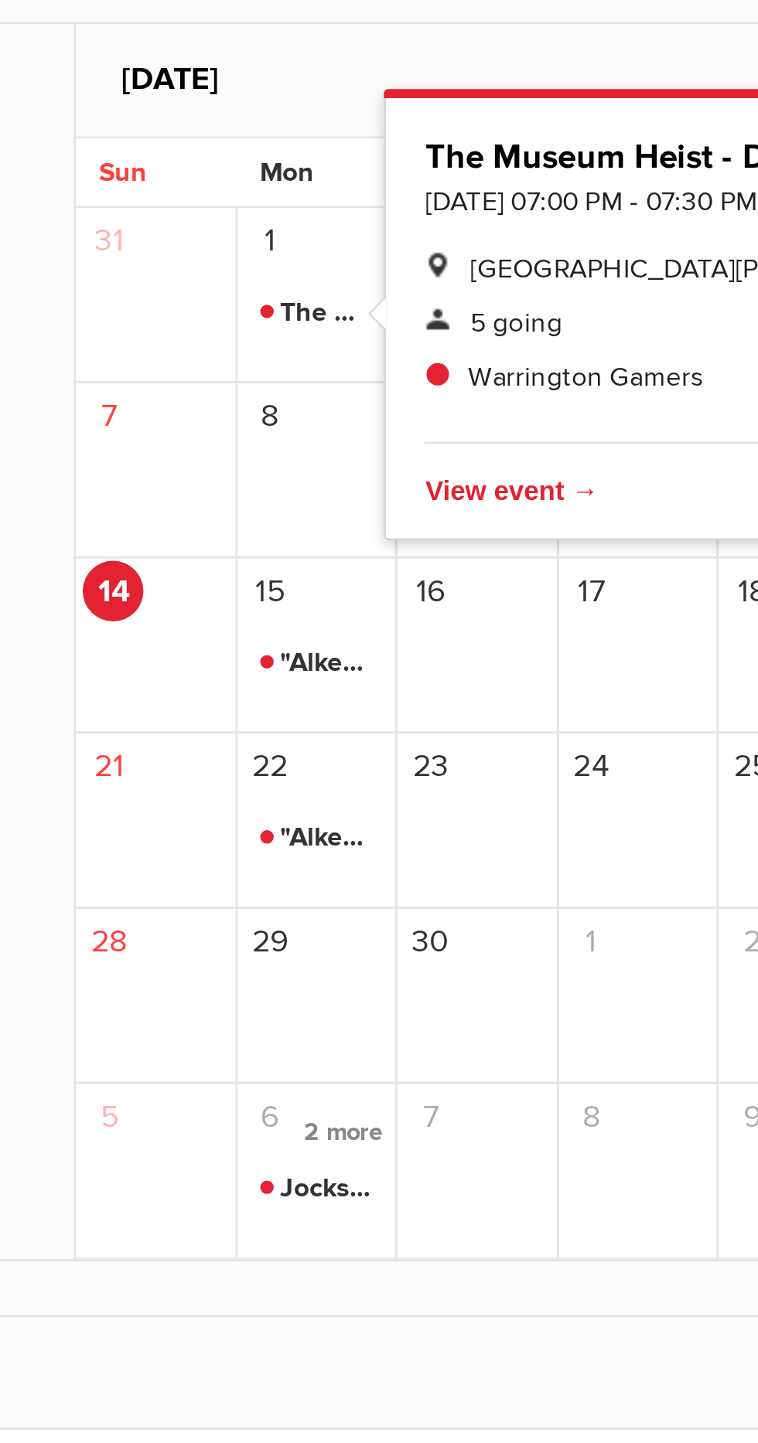
click at [449, 730] on div "17" at bounding box center [462, 721] width 56 height 60
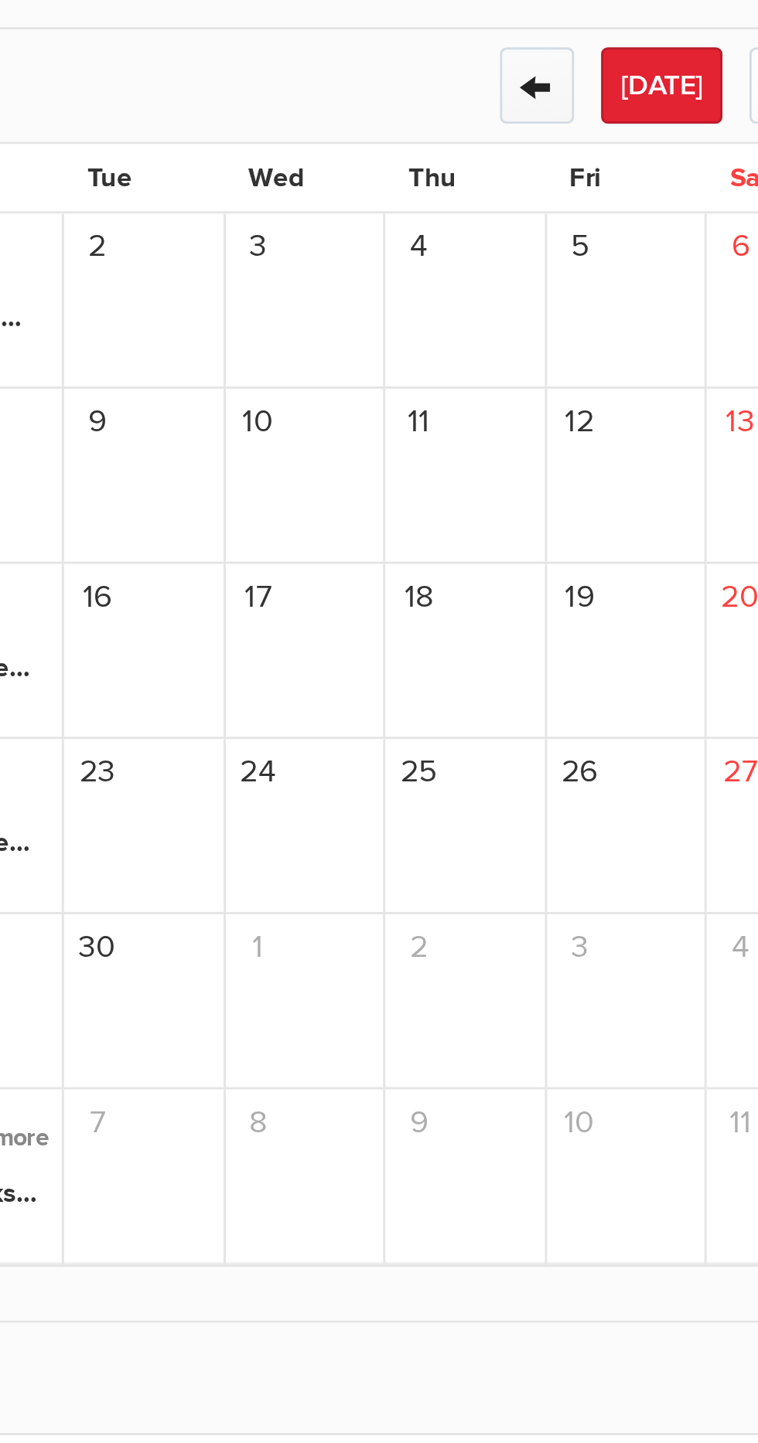
click at [546, 533] on button "←" at bounding box center [542, 526] width 26 height 26
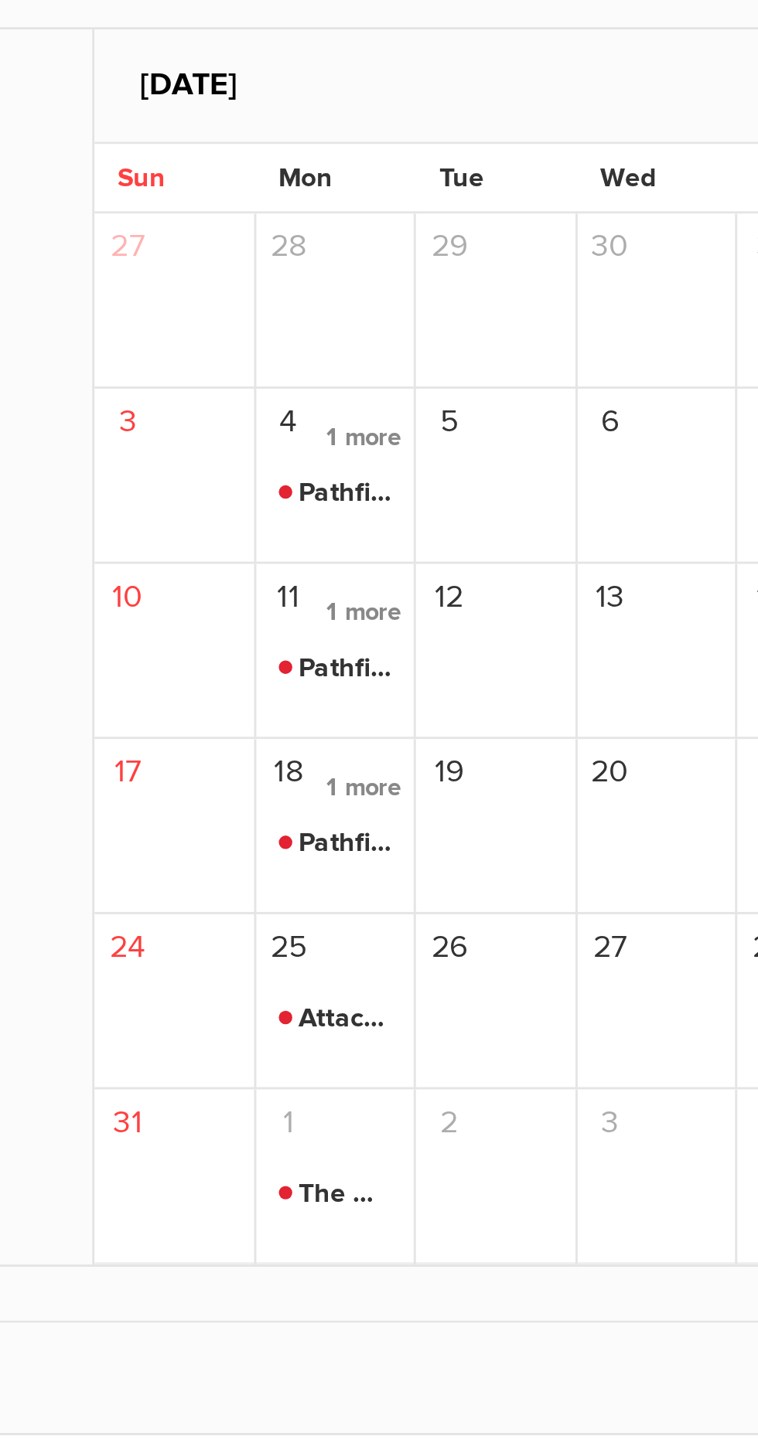
click at [351, 918] on span "The Museum Heist - DND 5e One Shot (one possibly two sessions)" at bounding box center [352, 908] width 40 height 19
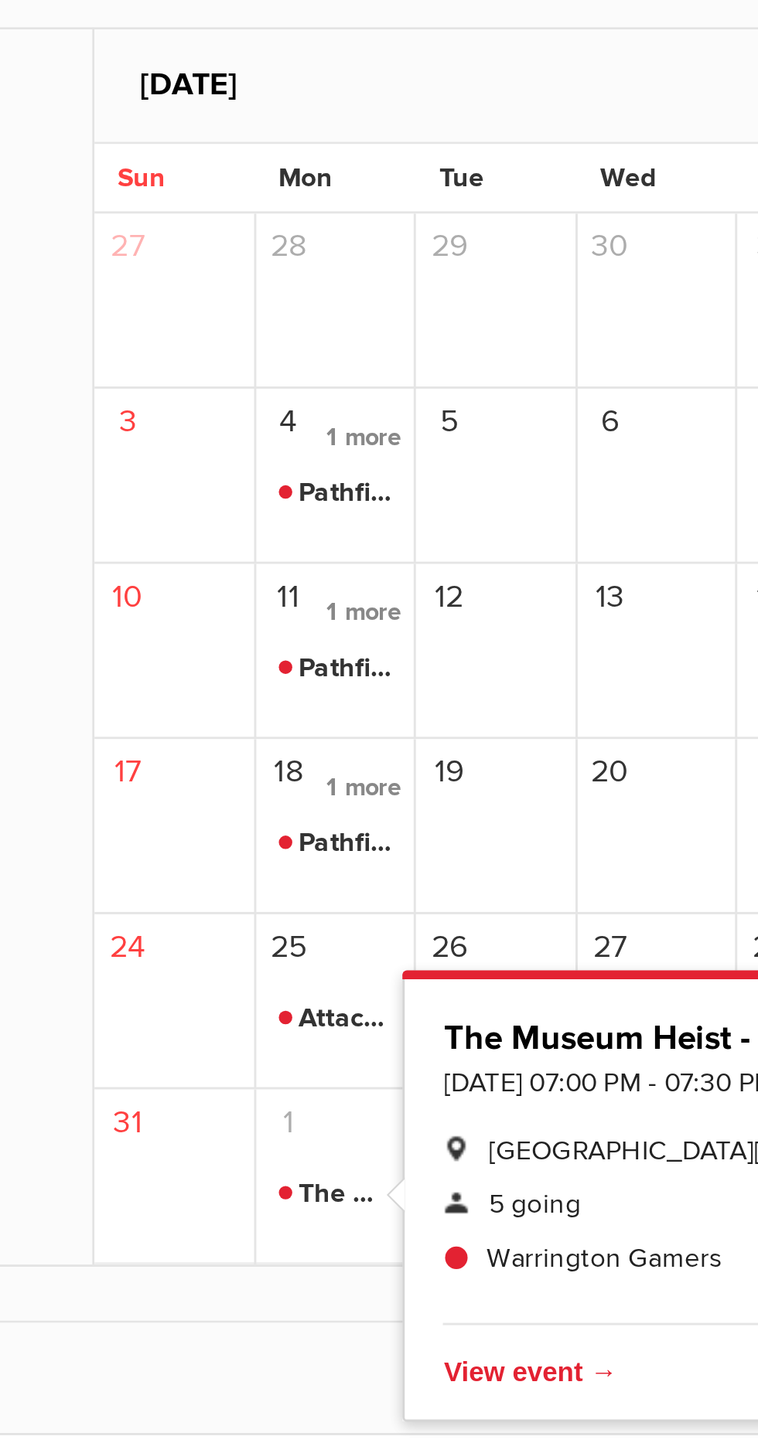
click at [464, 768] on div "20" at bounding box center [461, 762] width 53 height 21
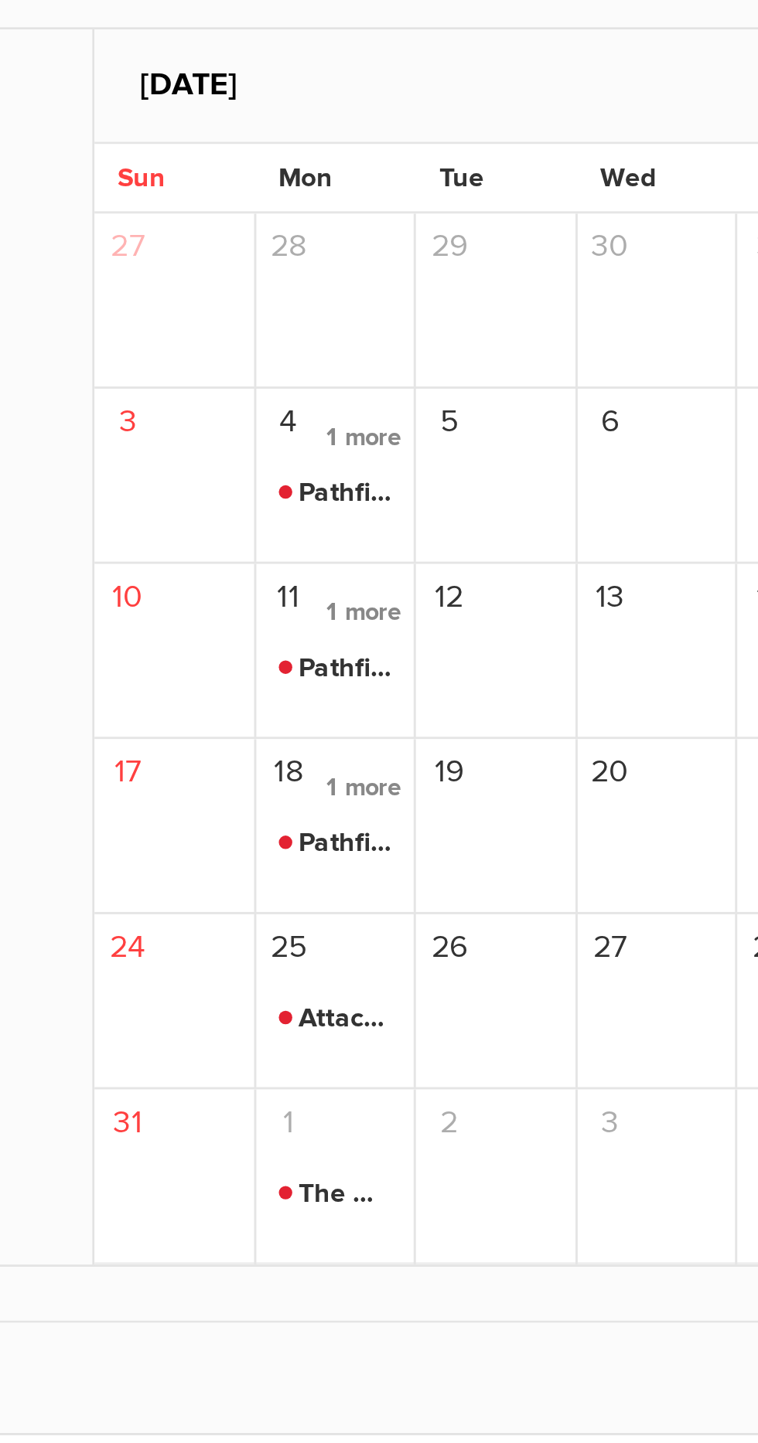
click at [355, 857] on span "Attack Warning RED" at bounding box center [352, 848] width 40 height 19
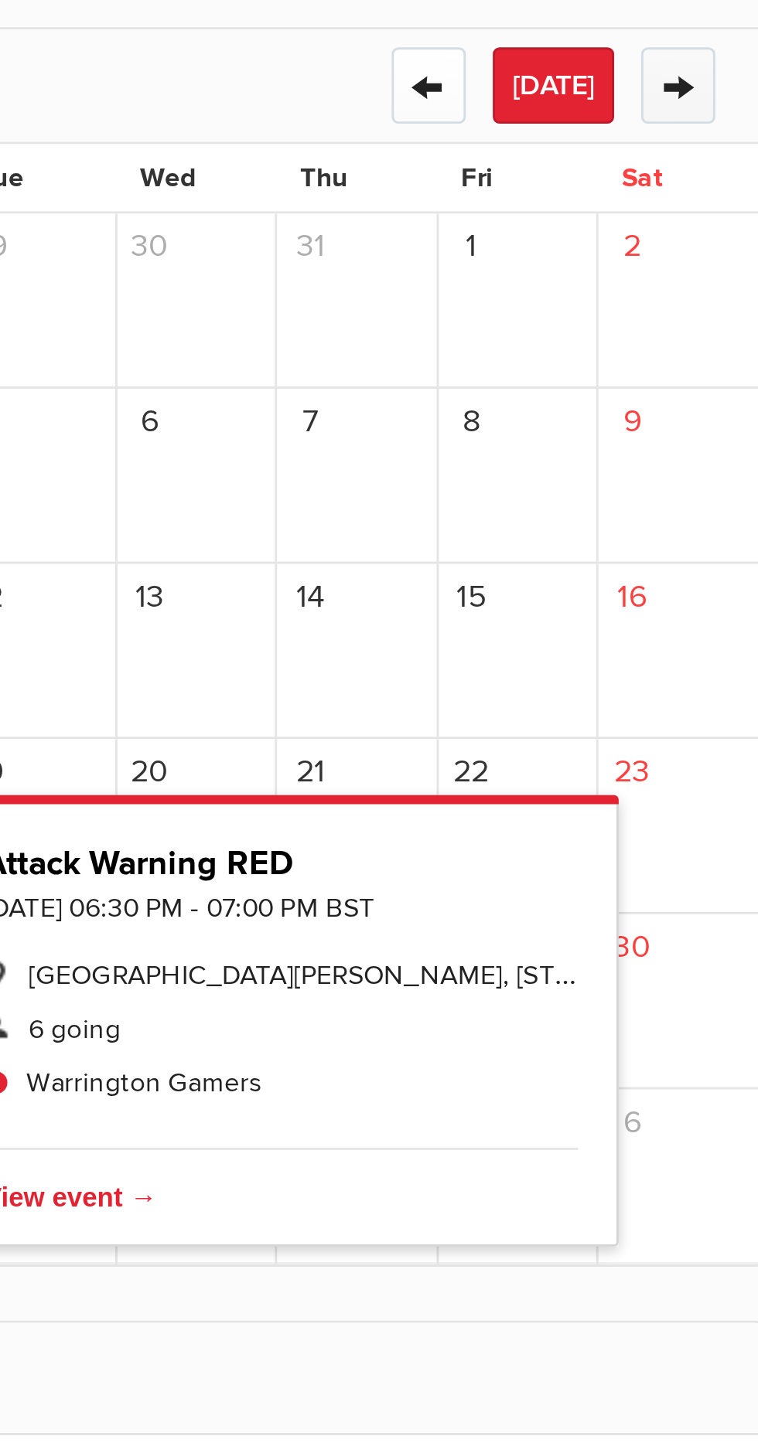
click at [632, 531] on button "→" at bounding box center [628, 526] width 26 height 26
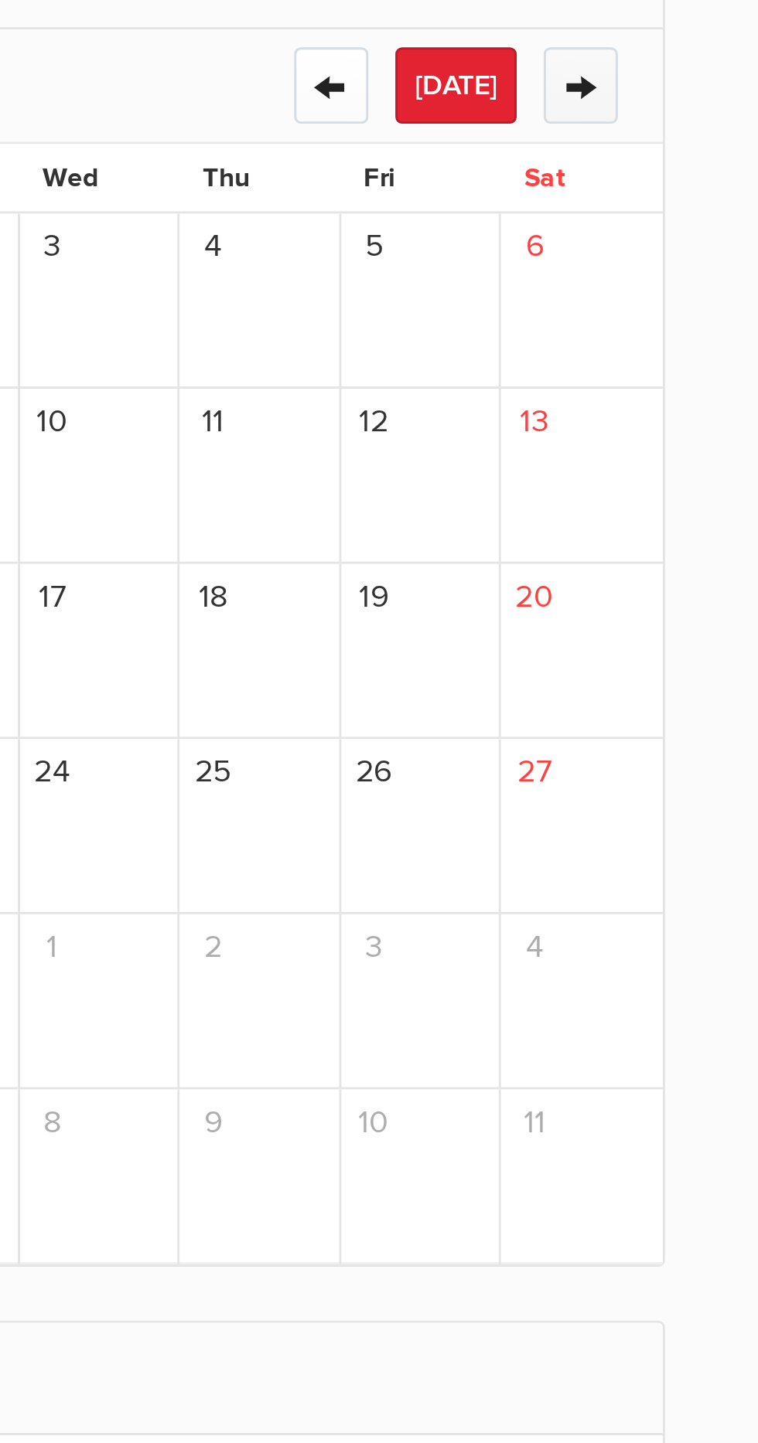
click at [628, 528] on button "→" at bounding box center [628, 526] width 26 height 26
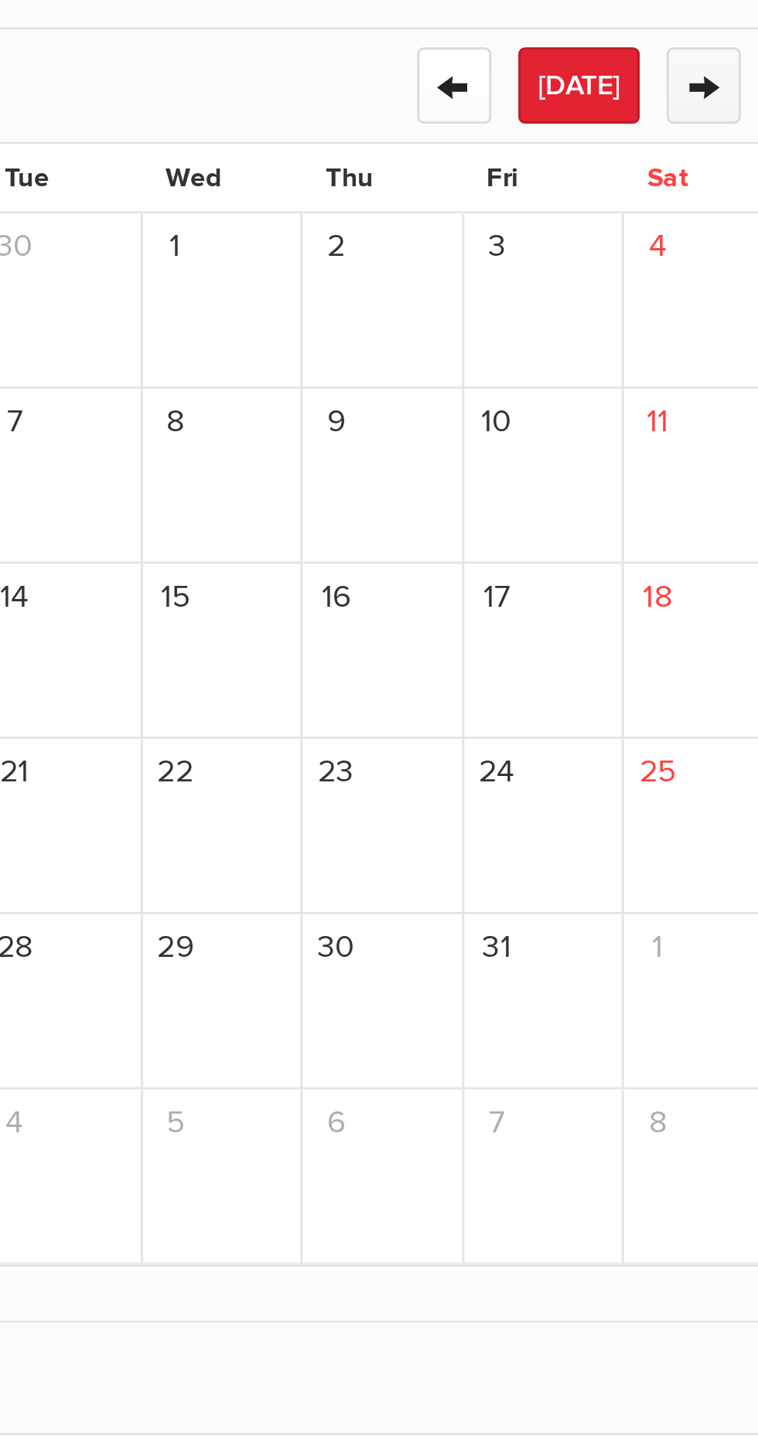
click at [625, 533] on button "→" at bounding box center [628, 526] width 26 height 26
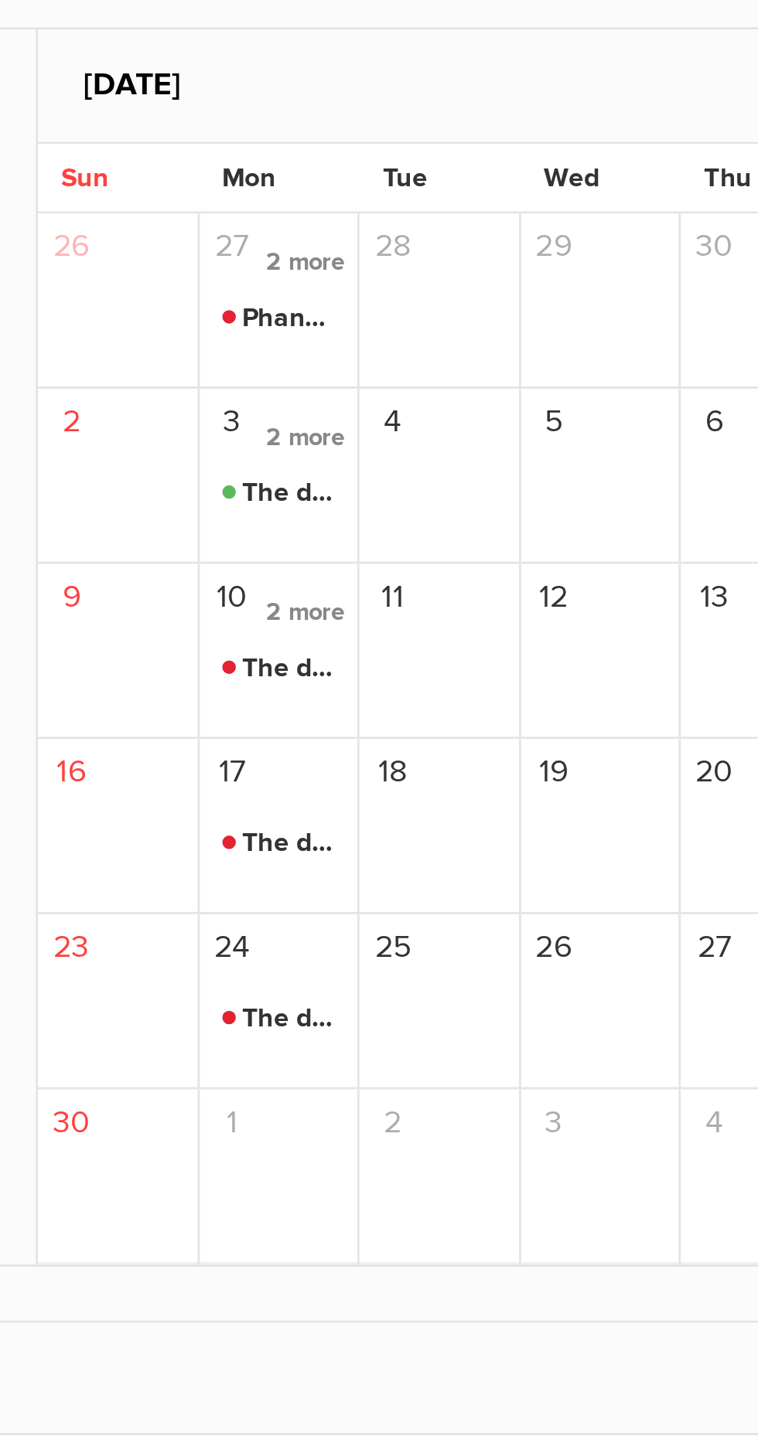
click at [360, 656] on span "2 more" at bounding box center [359, 647] width 35 height 21
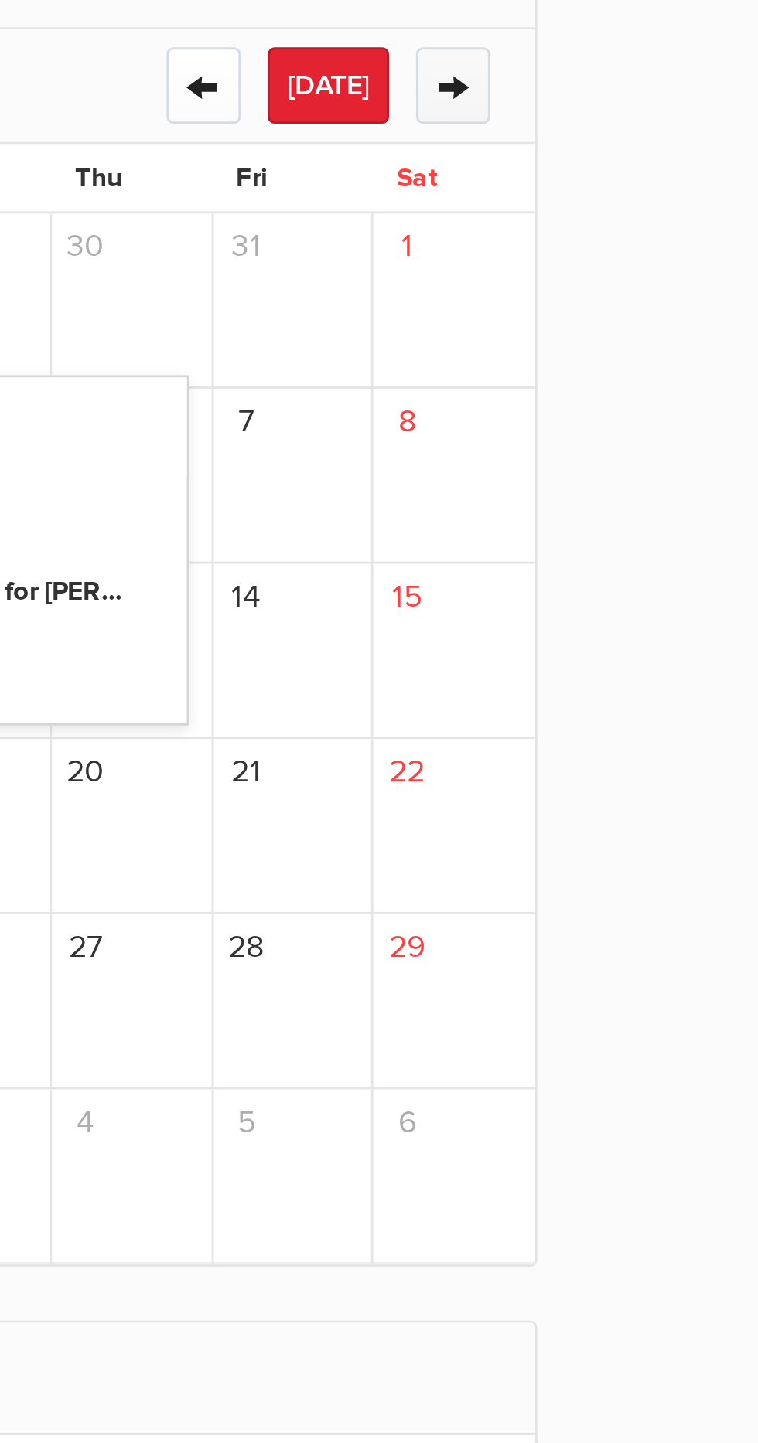
click at [634, 536] on button "→" at bounding box center [628, 526] width 26 height 26
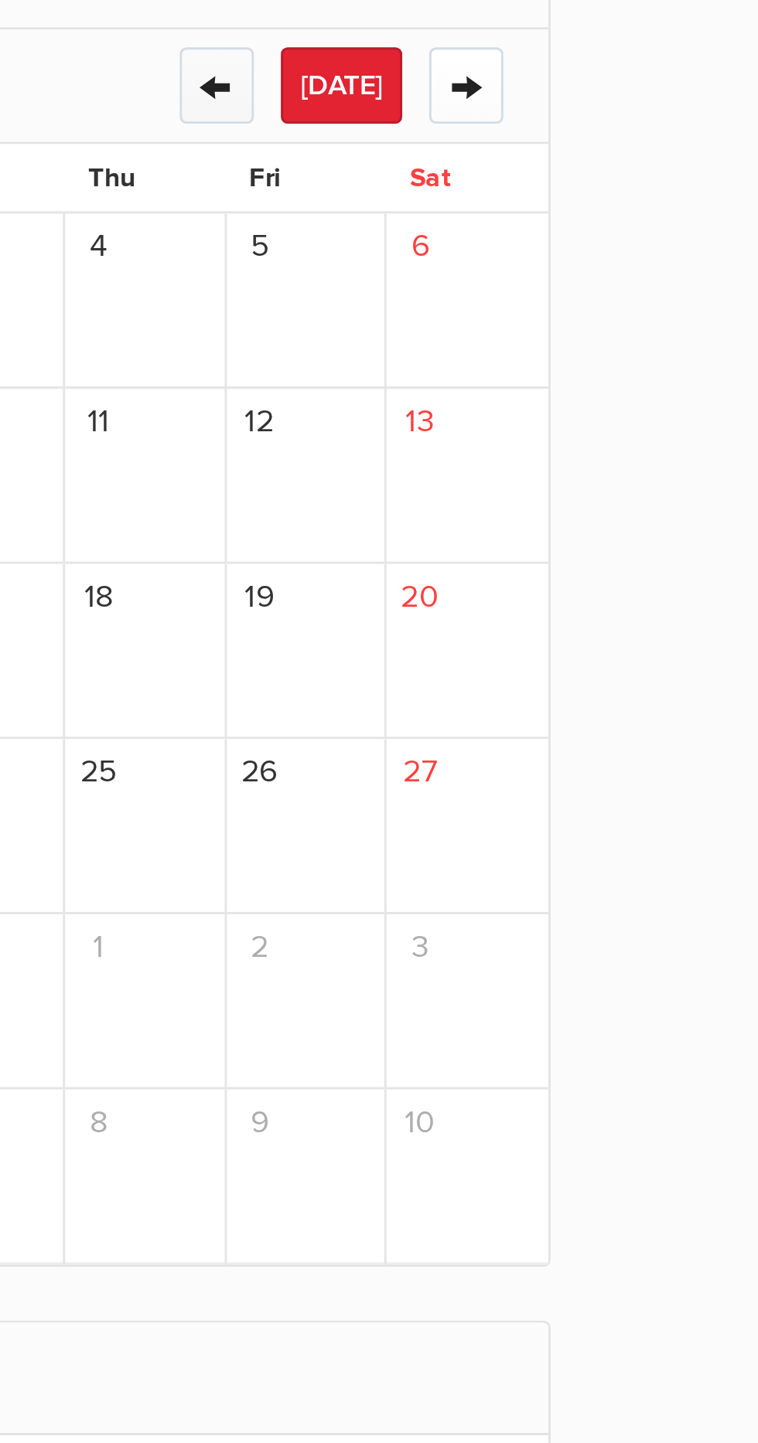
click at [543, 526] on button "←" at bounding box center [542, 526] width 26 height 26
